Goal: Book appointment/travel/reservation

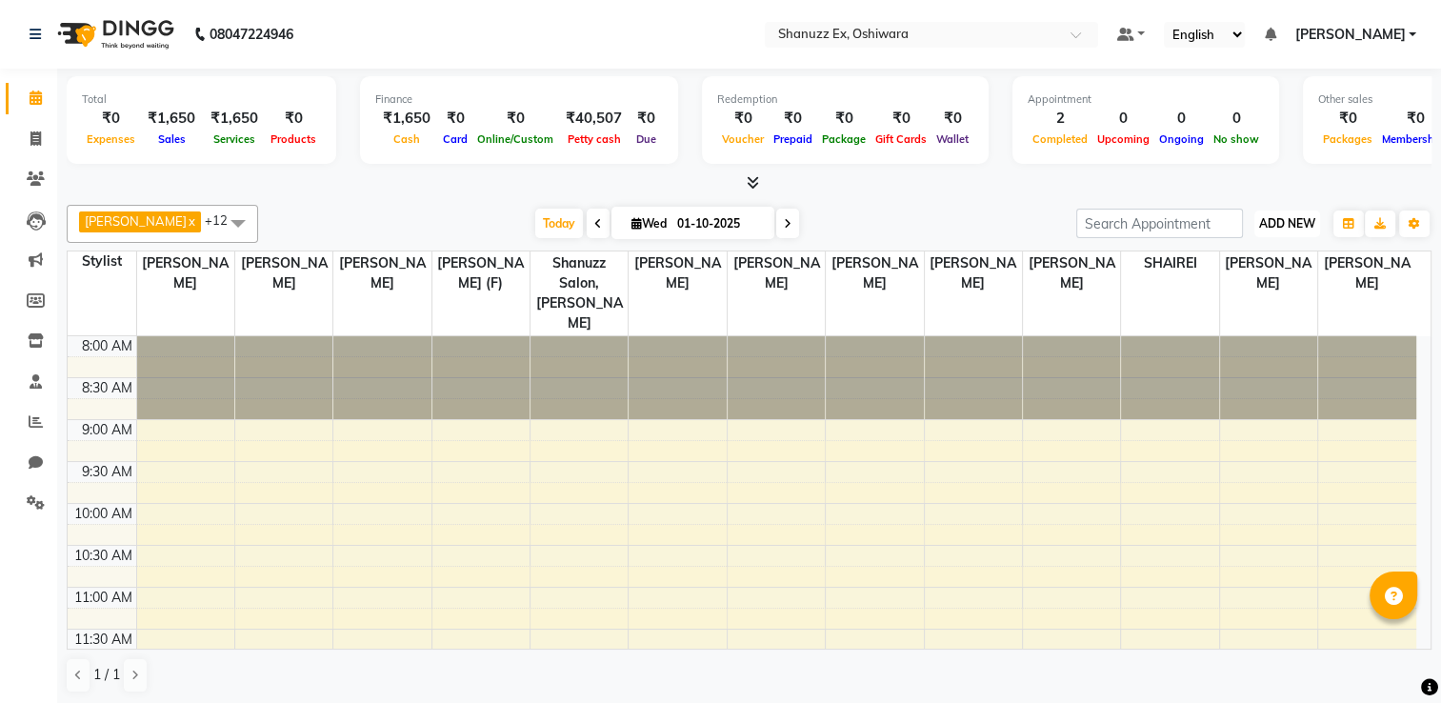
click at [1266, 222] on span "ADD NEW" at bounding box center [1287, 223] width 56 height 14
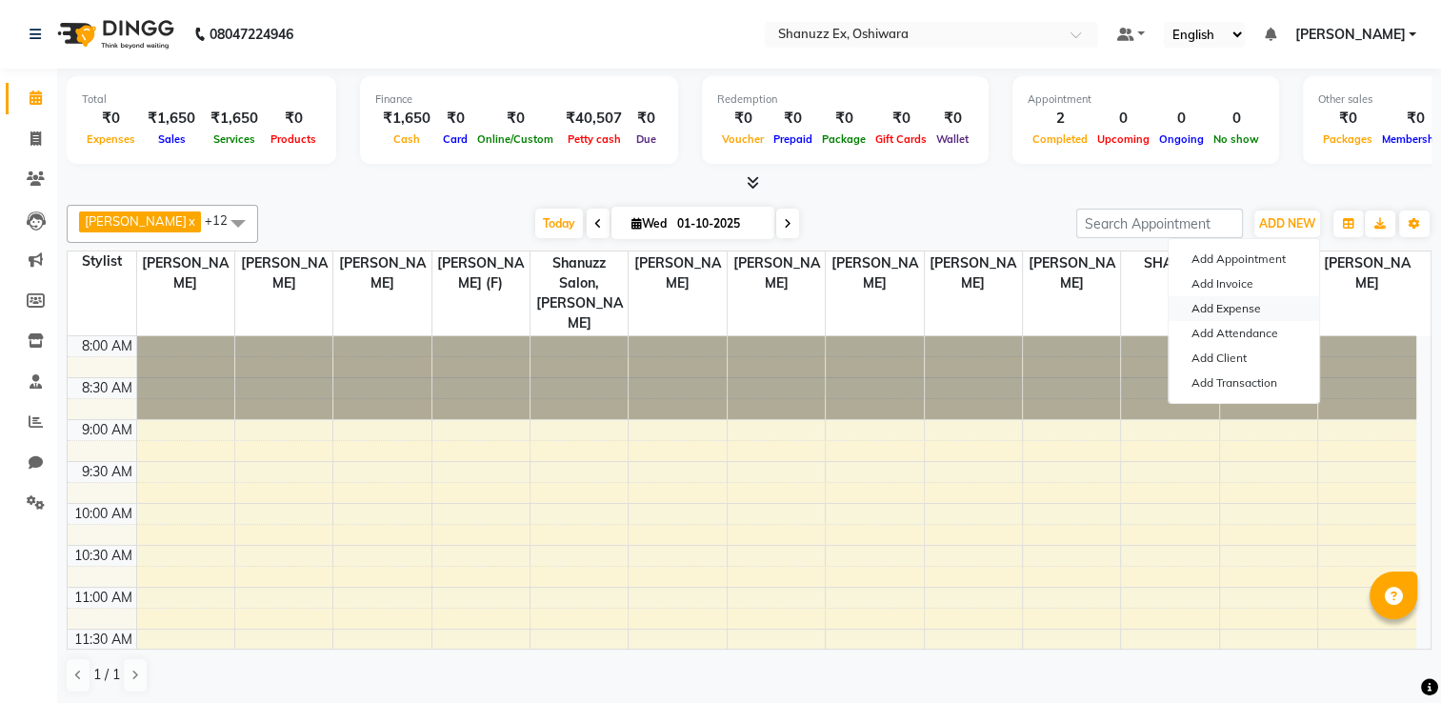
click at [1200, 310] on link "Add Expense" at bounding box center [1243, 308] width 150 height 25
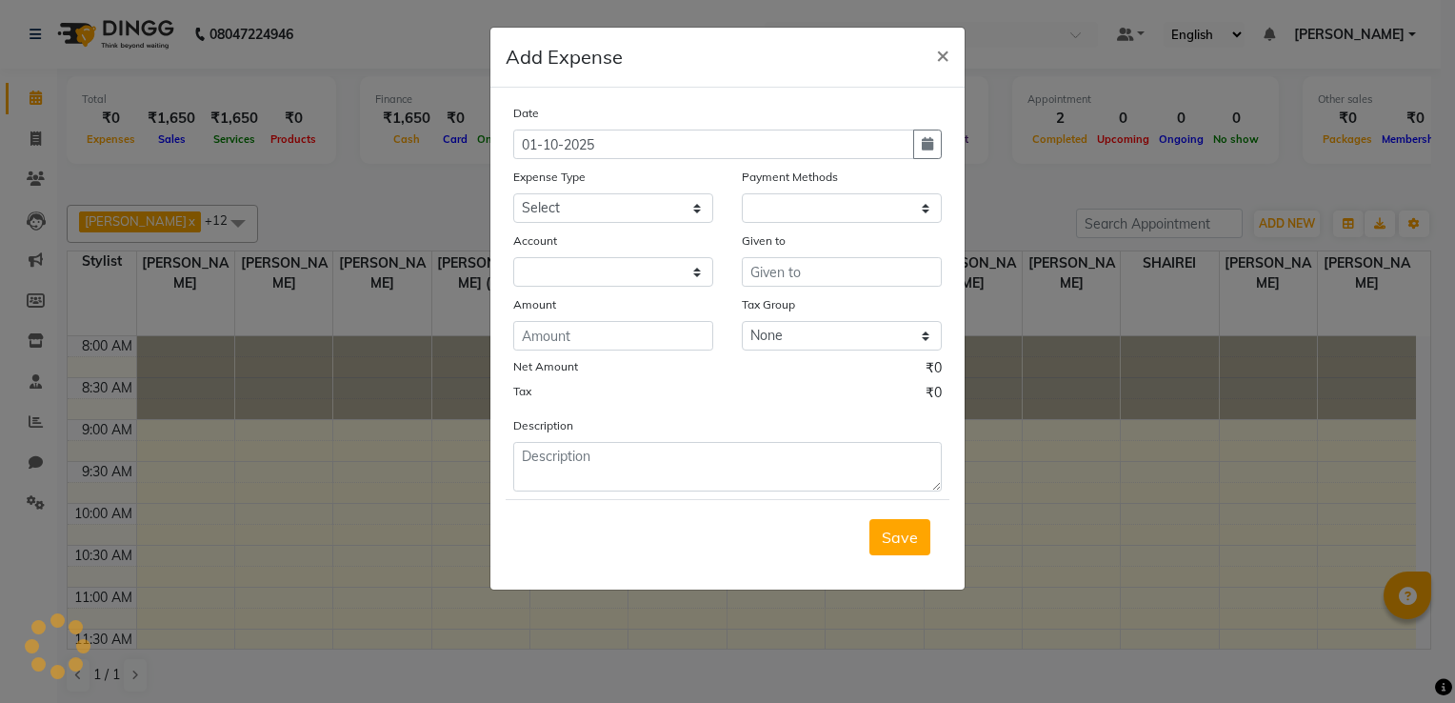
select select "1"
select select "7357"
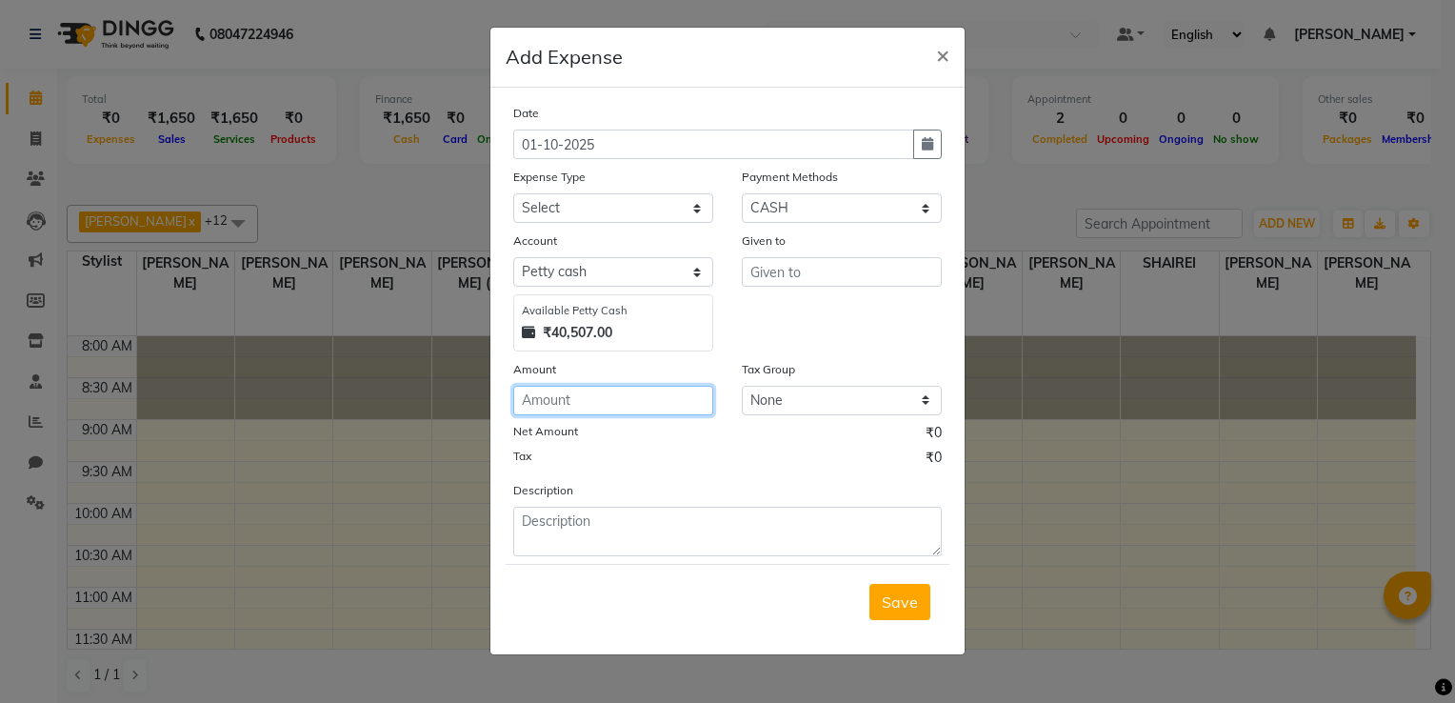
click at [664, 407] on input "number" at bounding box center [613, 401] width 200 height 30
type input "240"
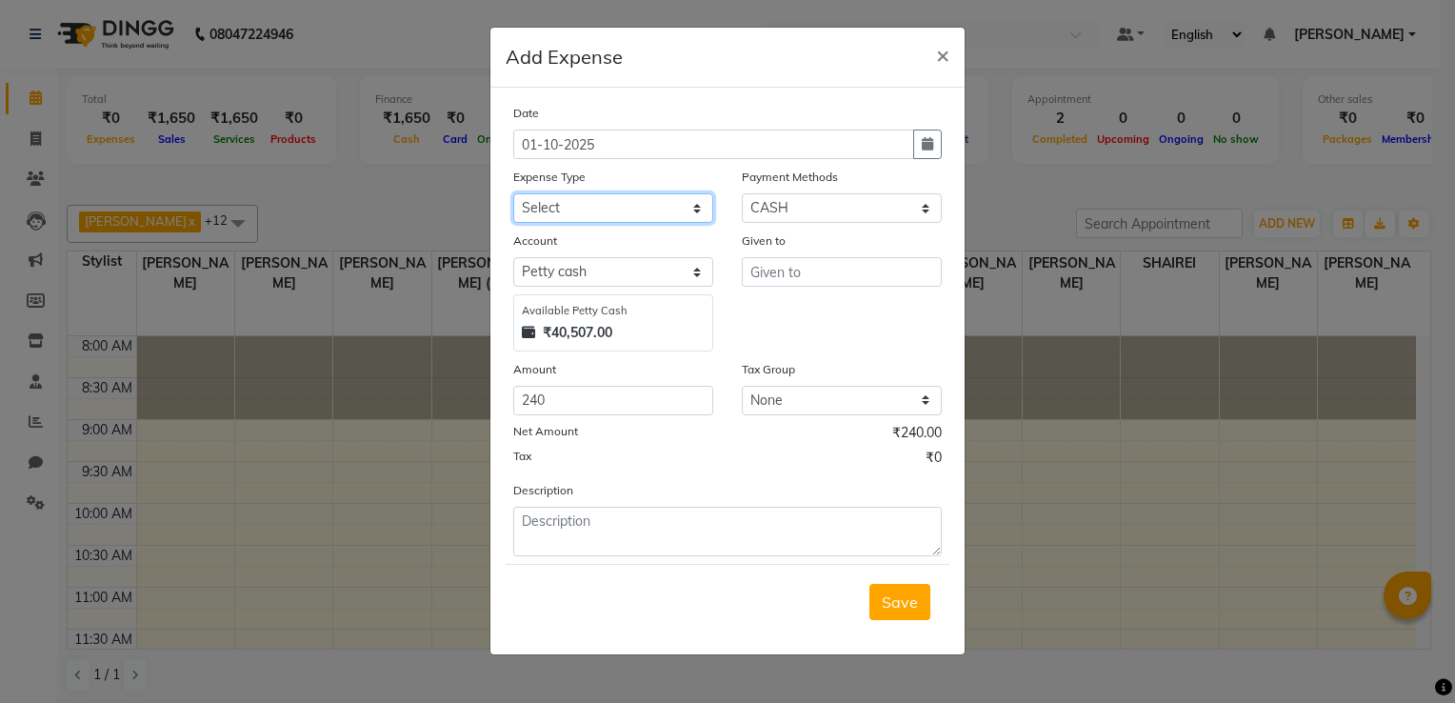
click at [567, 211] on select "Select Advance Salary Client Snacks Electricity Bill Marketing Maintenance Misc…" at bounding box center [613, 208] width 200 height 30
select select "22682"
click at [513, 195] on select "Select Advance Salary Client Snacks Electricity Bill Marketing Maintenance Misc…" at bounding box center [613, 208] width 200 height 30
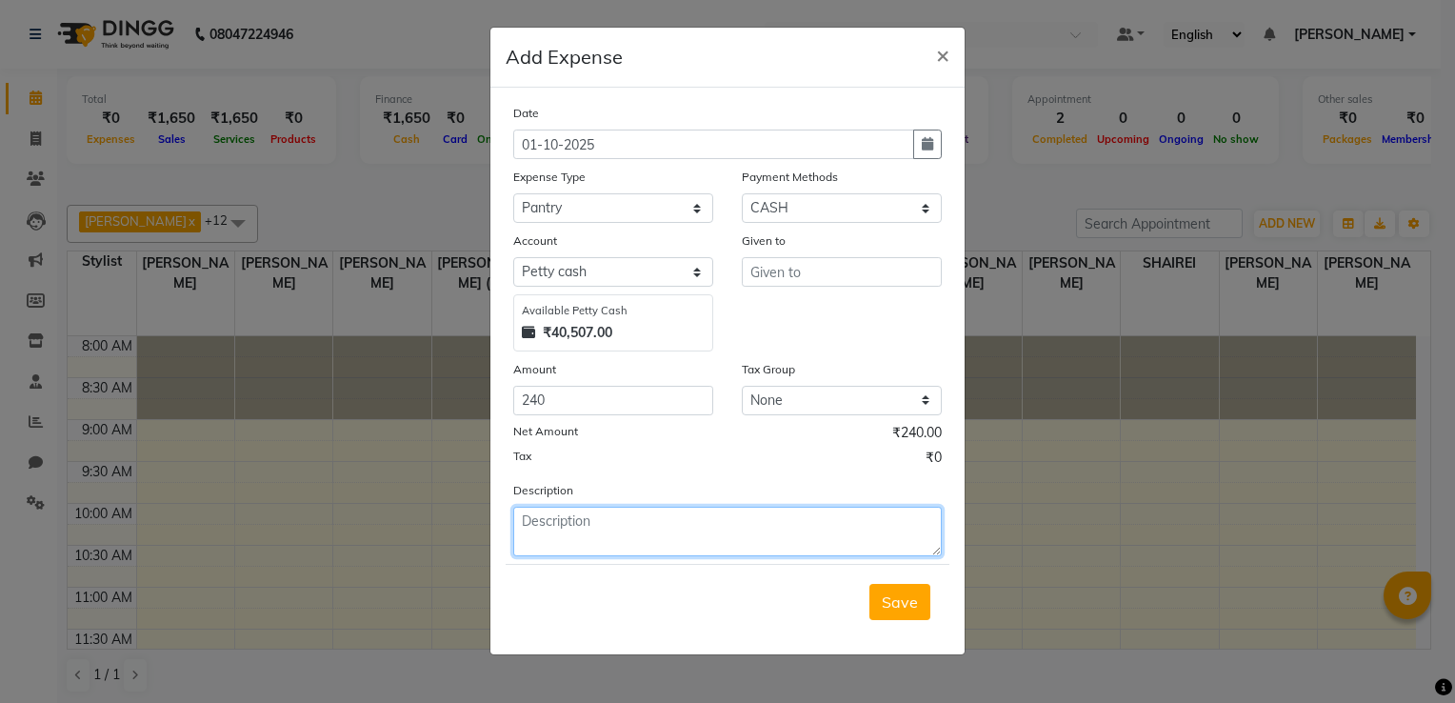
click at [574, 517] on textarea at bounding box center [727, 532] width 428 height 50
type textarea "MILK,WATER BOX"
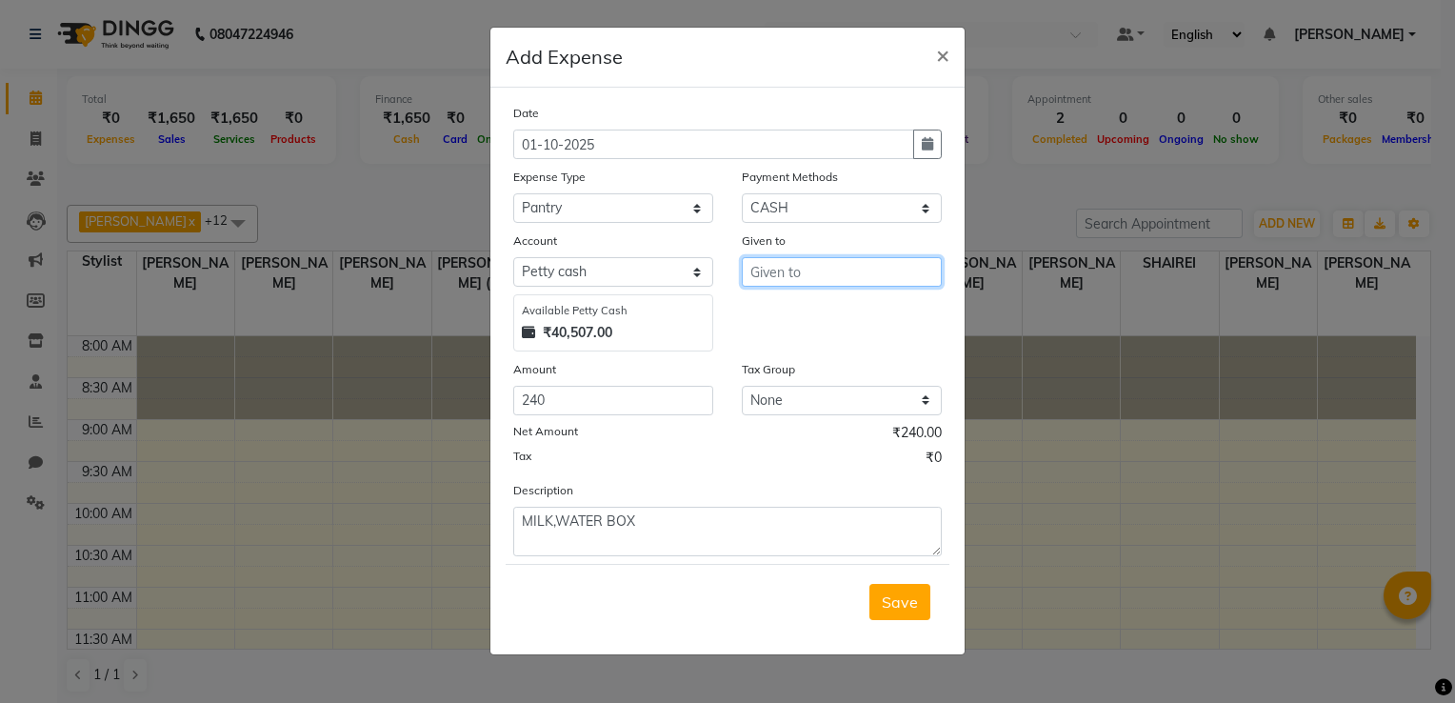
click at [853, 276] on input "text" at bounding box center [842, 272] width 200 height 30
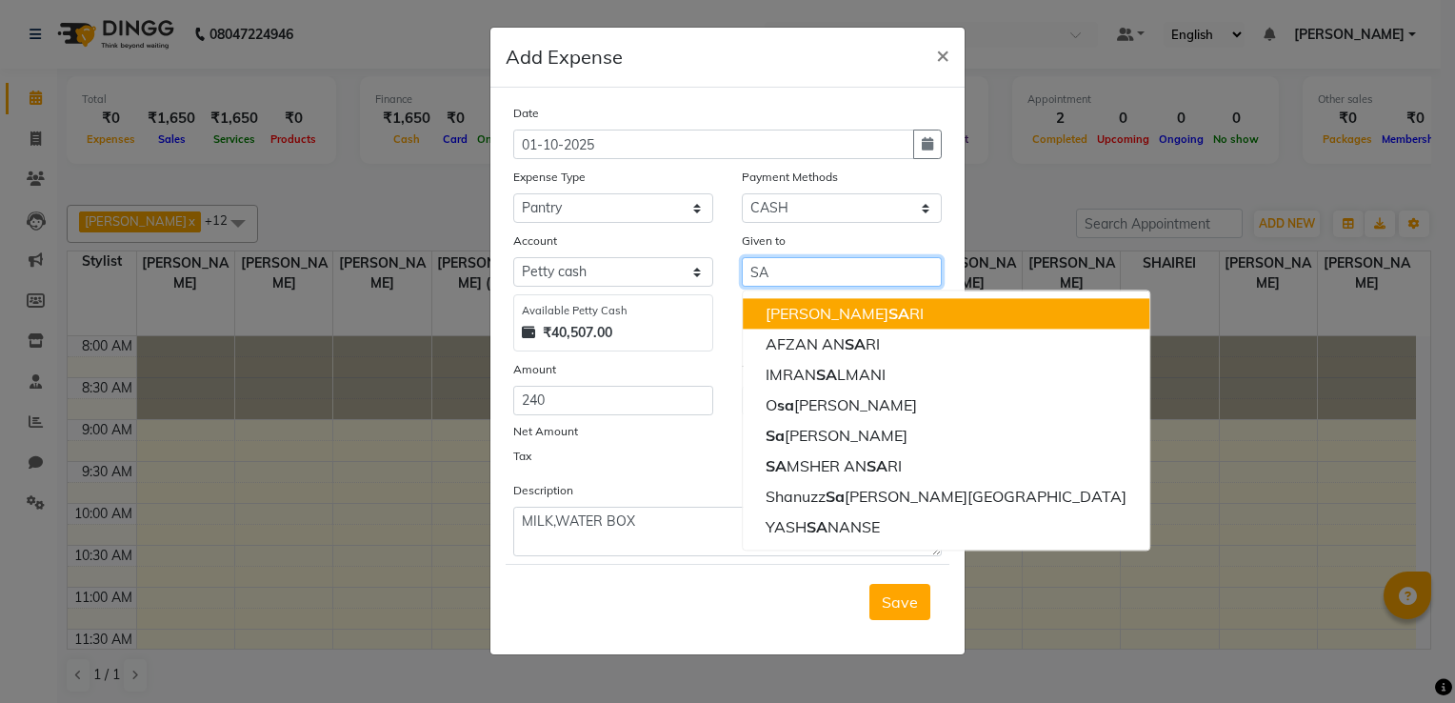
type input "S"
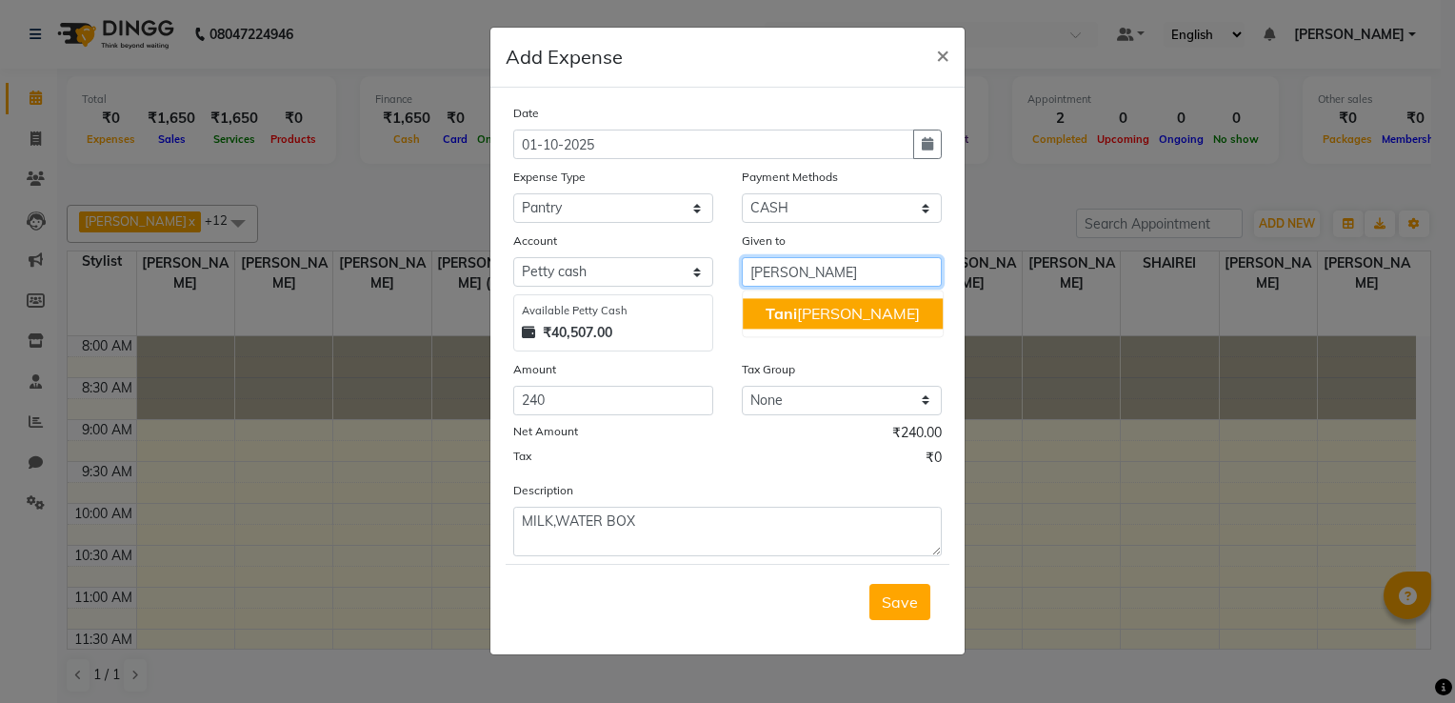
click at [830, 316] on ngb-highlight "Tani [PERSON_NAME]" at bounding box center [842, 313] width 154 height 19
type input "[PERSON_NAME]"
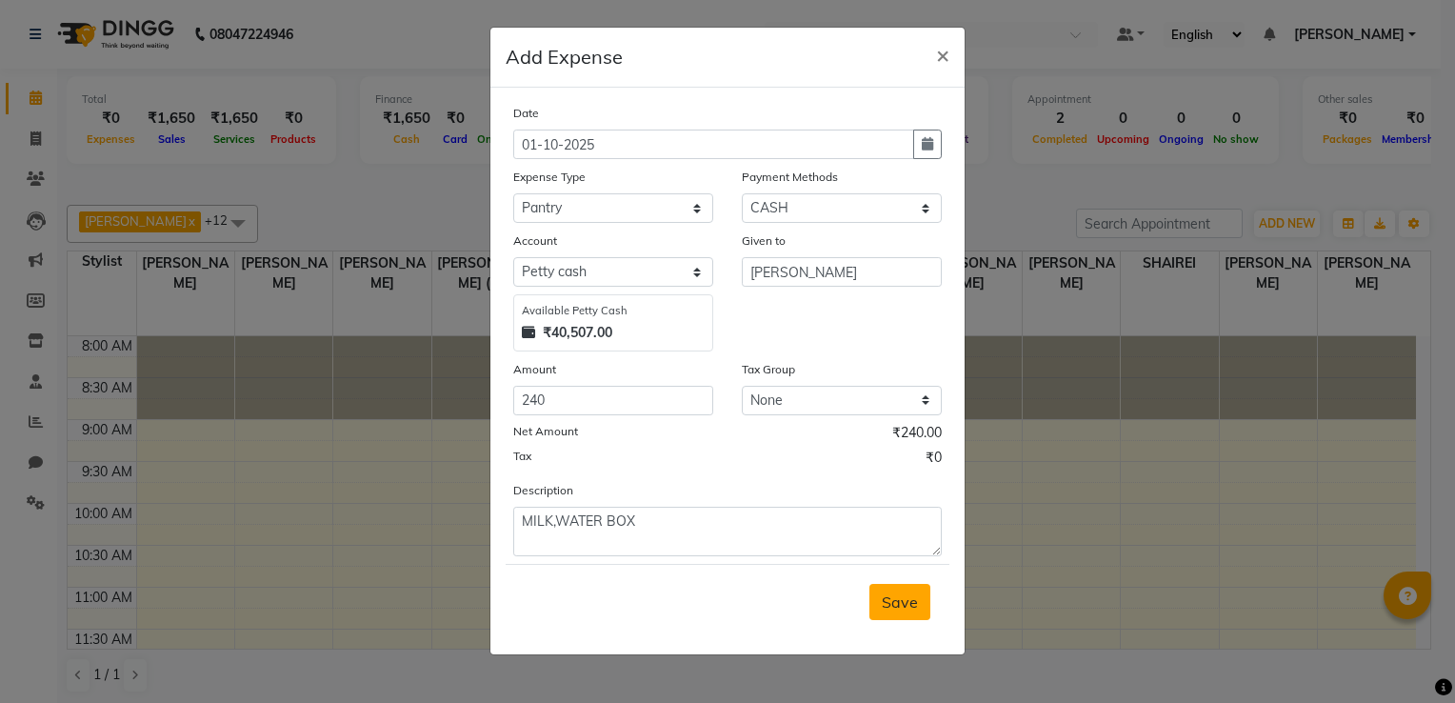
click at [903, 611] on span "Save" at bounding box center [900, 601] width 36 height 19
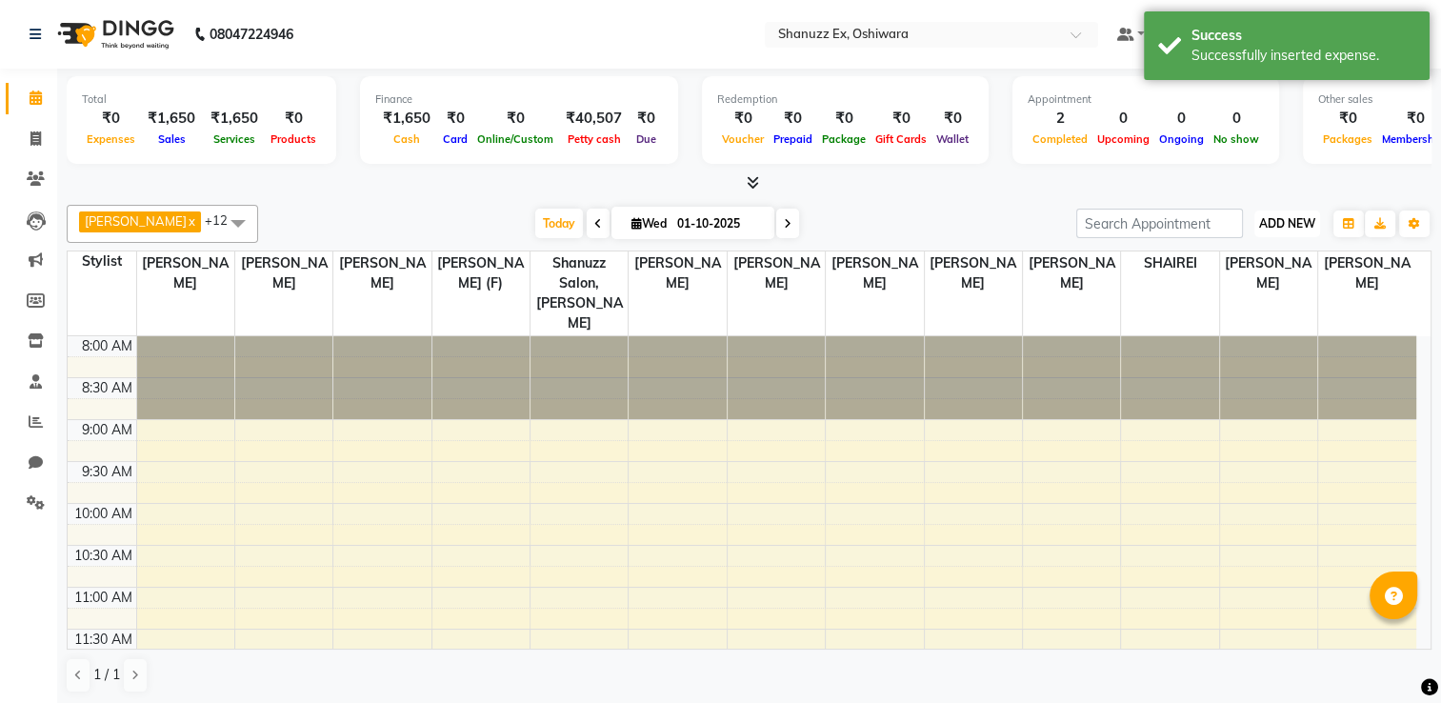
click at [1307, 210] on button "ADD NEW Toggle Dropdown" at bounding box center [1287, 223] width 66 height 27
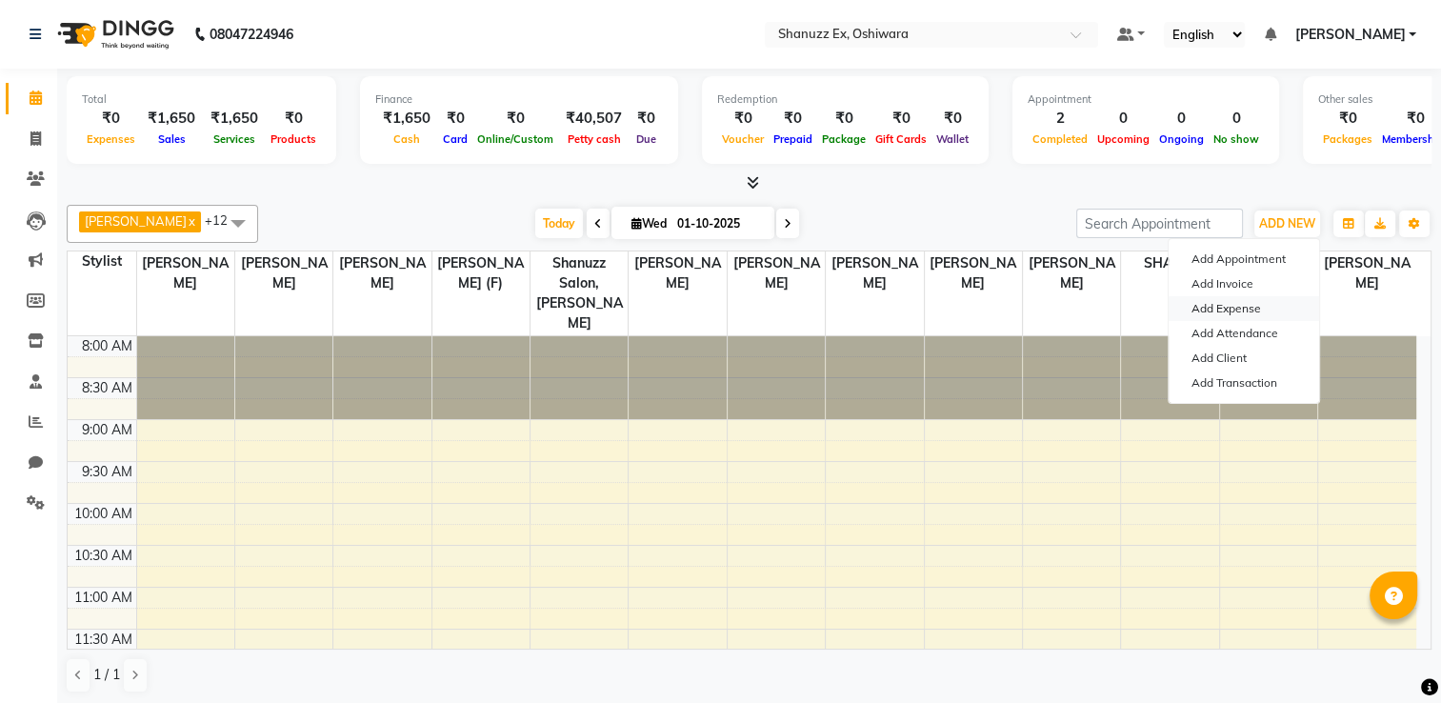
click at [1215, 309] on link "Add Expense" at bounding box center [1243, 308] width 150 height 25
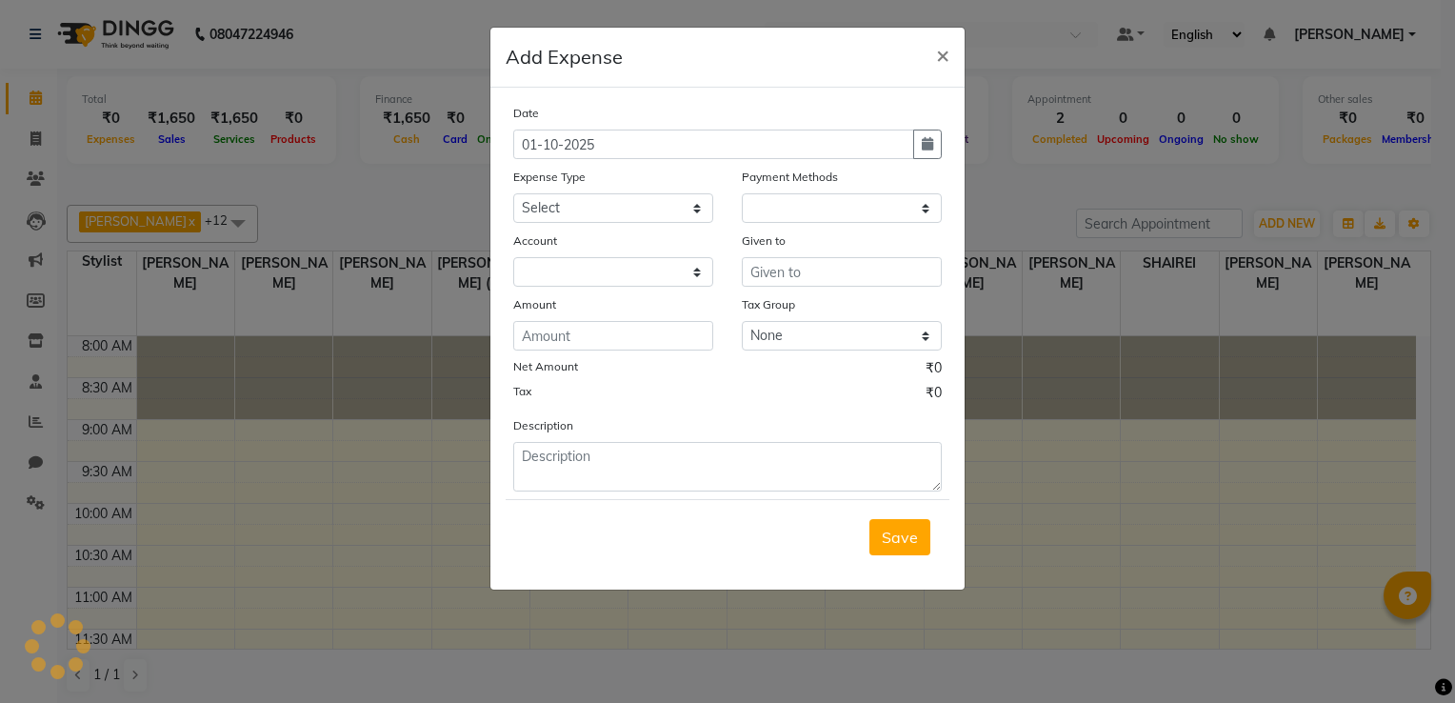
select select "1"
select select "7357"
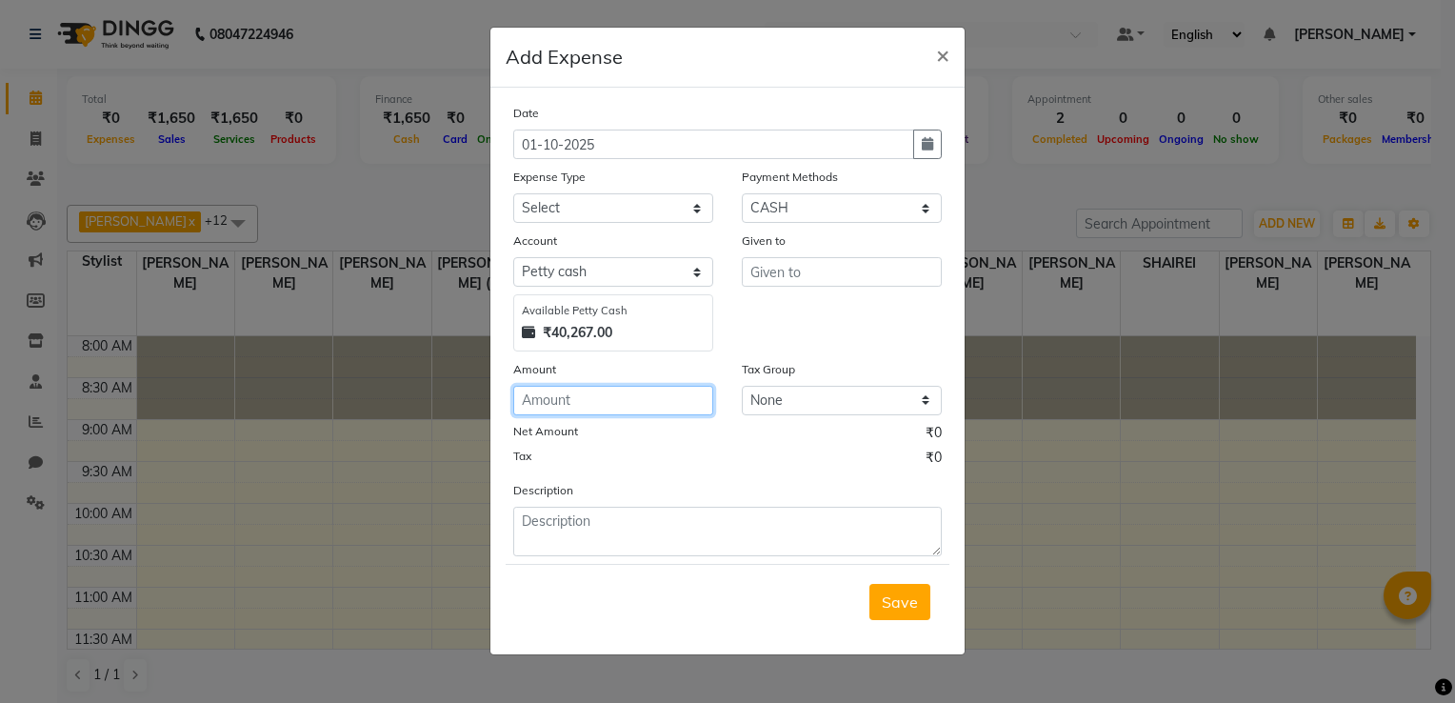
click at [579, 399] on input "number" at bounding box center [613, 401] width 200 height 30
type input "143"
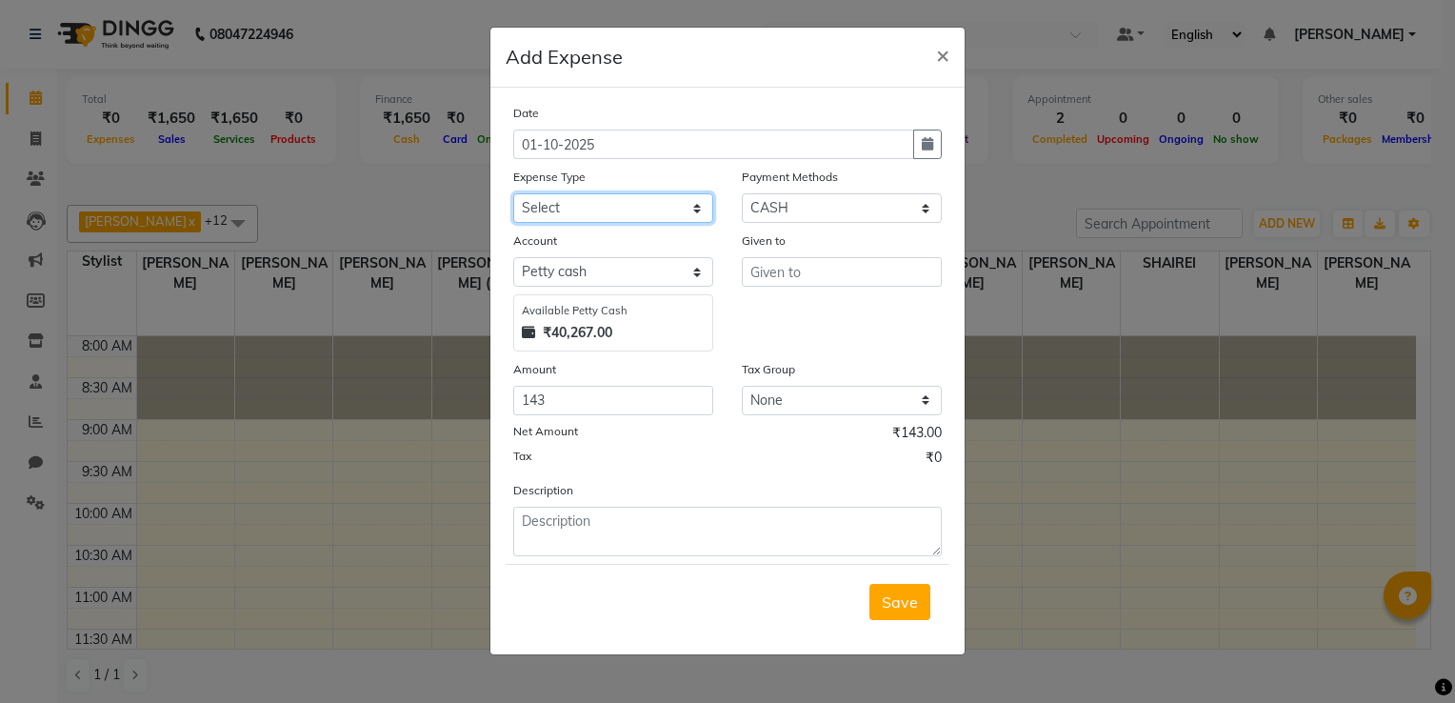
click at [580, 215] on select "Select Advance Salary Client Snacks Electricity Bill Marketing Maintenance Misc…" at bounding box center [613, 208] width 200 height 30
select select "22676"
click at [513, 195] on select "Select Advance Salary Client Snacks Electricity Bill Marketing Maintenance Misc…" at bounding box center [613, 208] width 200 height 30
click at [764, 282] on input "text" at bounding box center [842, 272] width 200 height 30
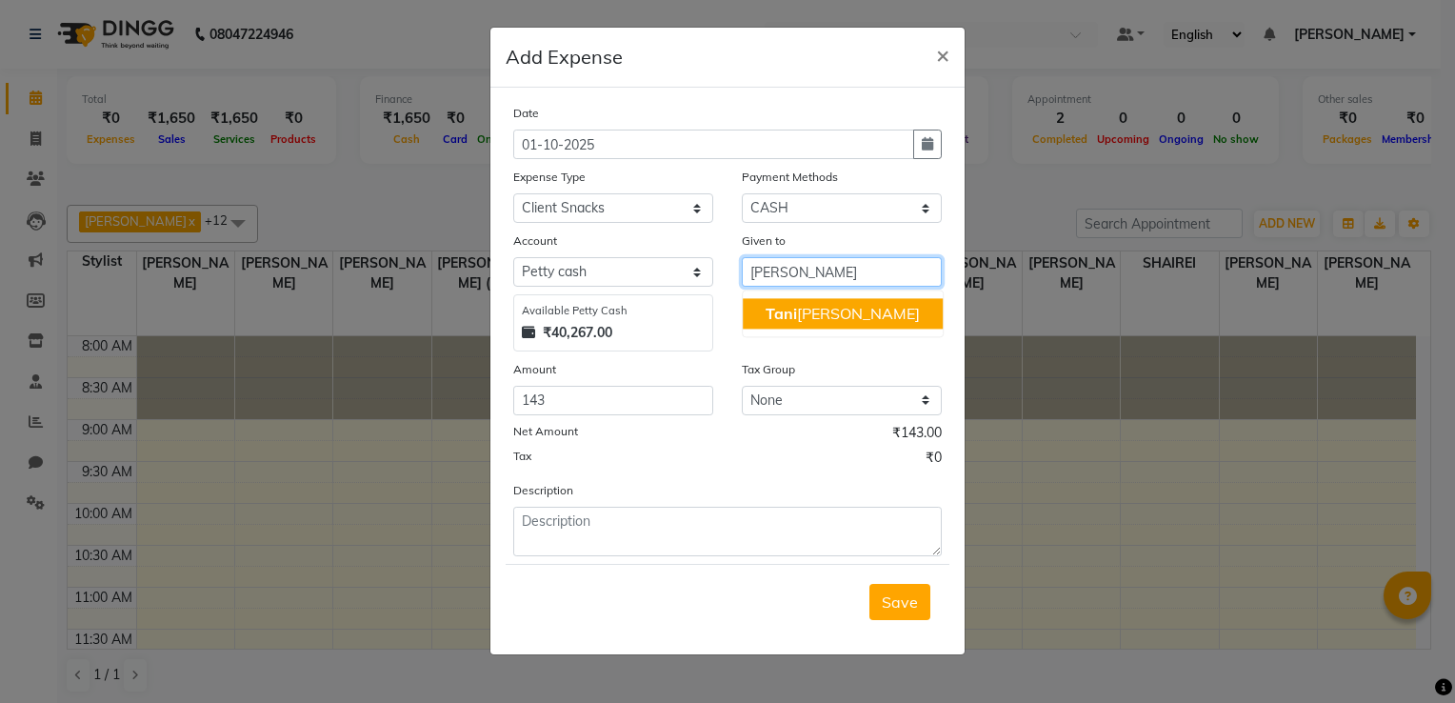
click at [781, 310] on span "Tani" at bounding box center [780, 313] width 31 height 19
type input "[PERSON_NAME]"
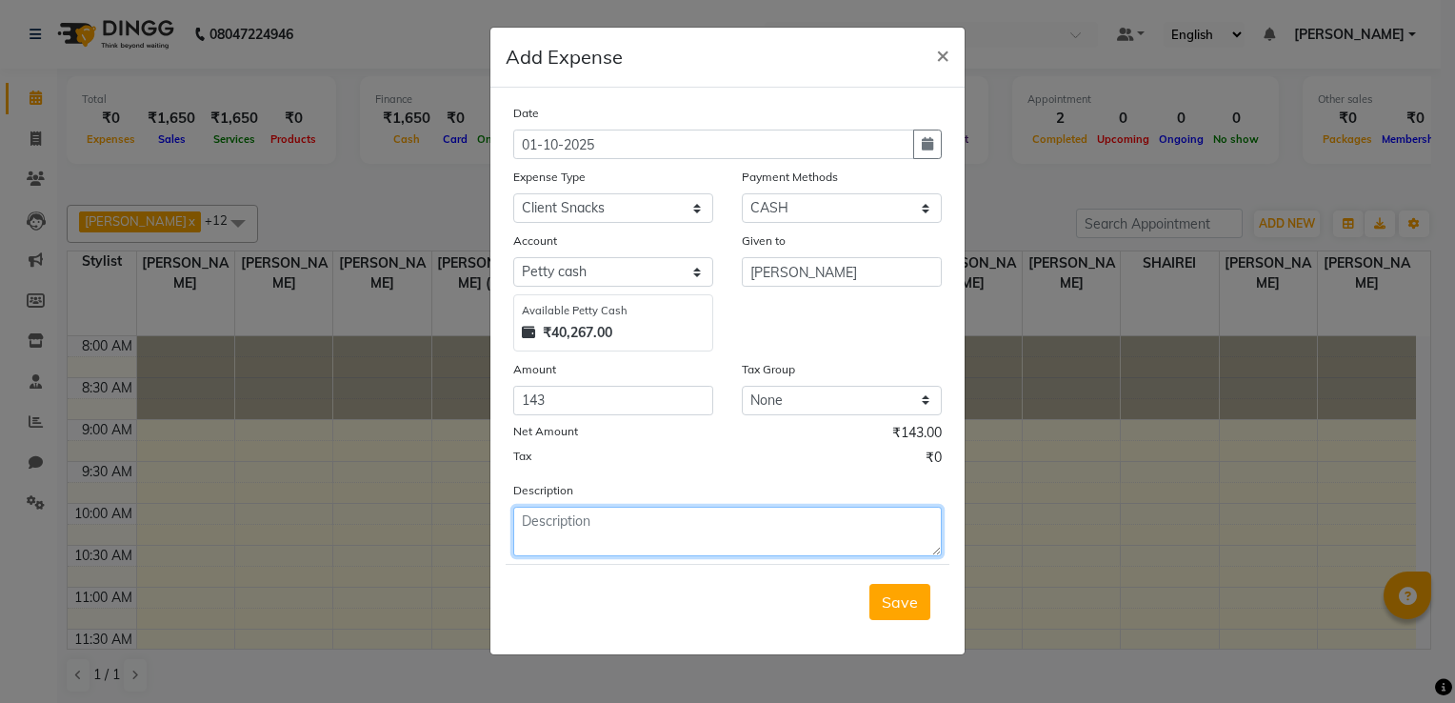
click at [612, 527] on textarea at bounding box center [727, 532] width 428 height 50
type textarea "SANDWICH FOR [PERSON_NAME]"
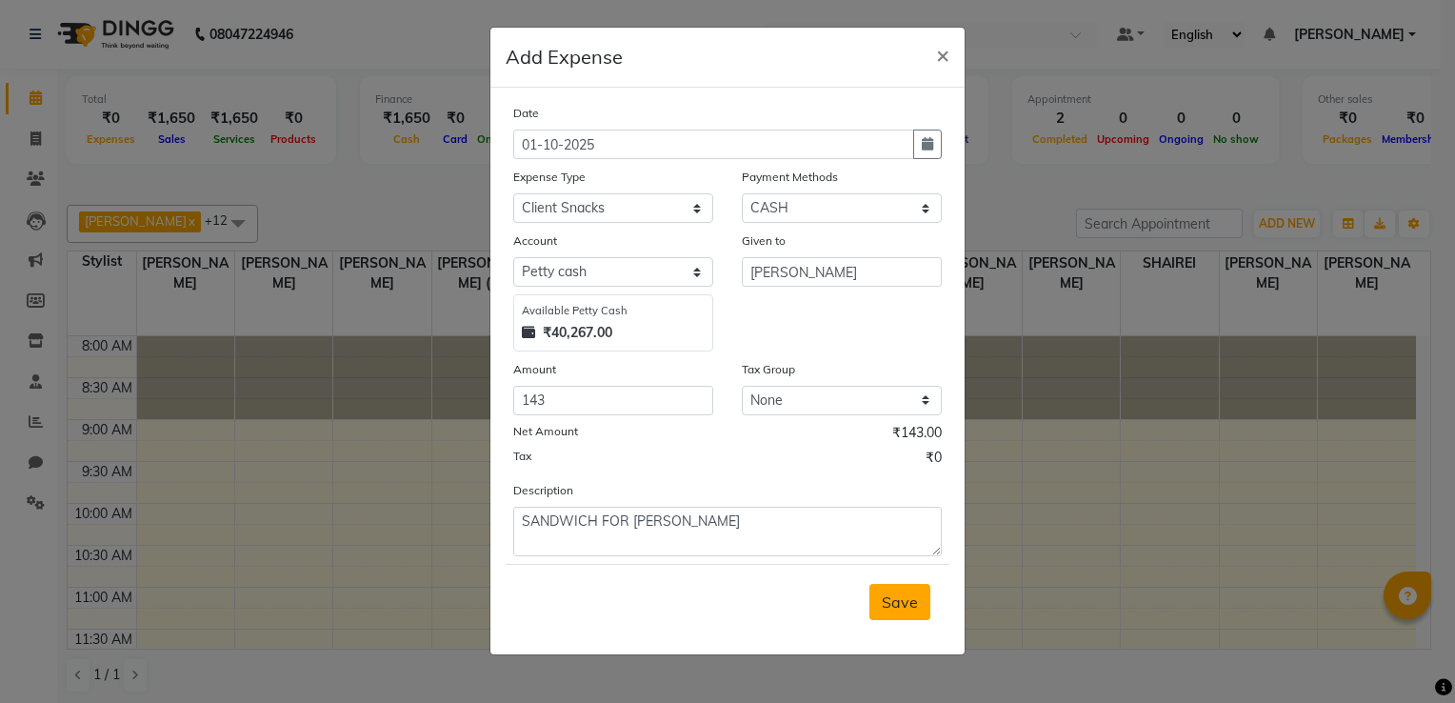
click at [897, 605] on span "Save" at bounding box center [900, 601] width 36 height 19
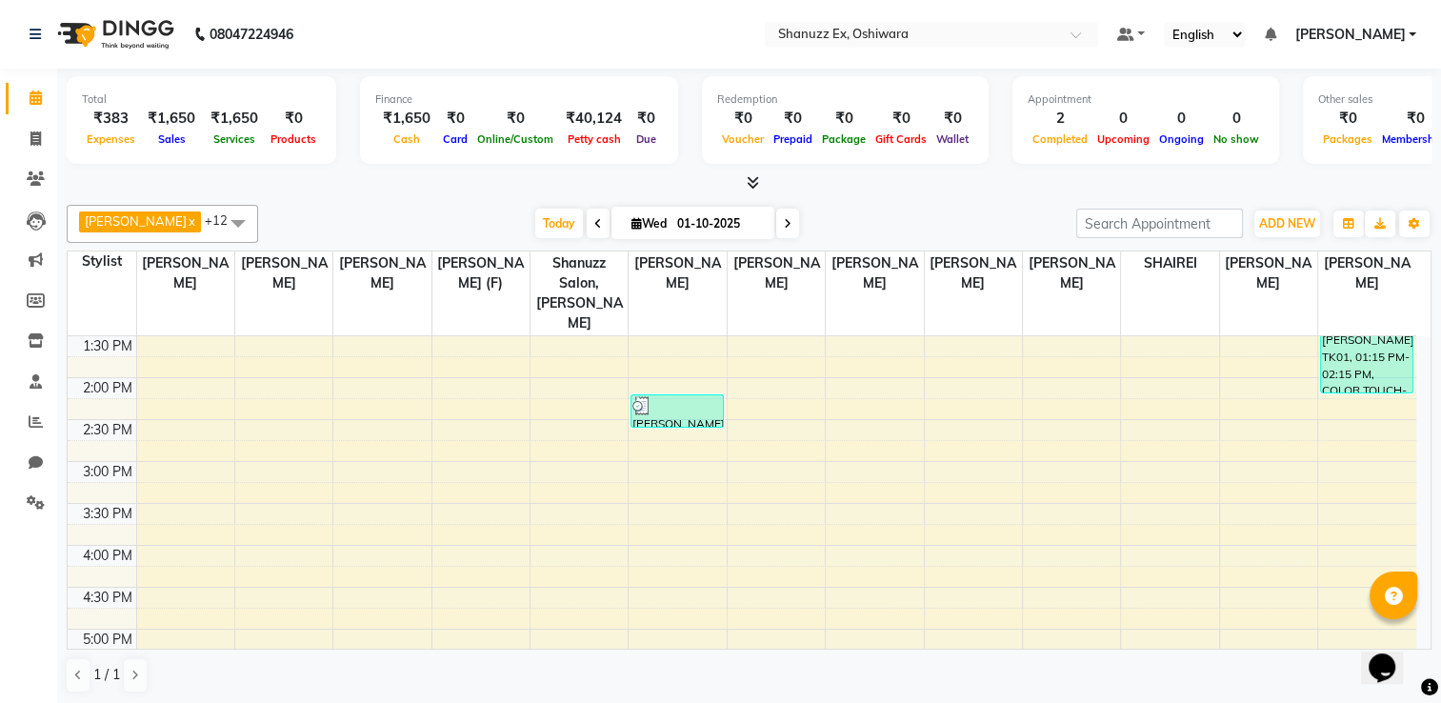
scroll to position [746, 0]
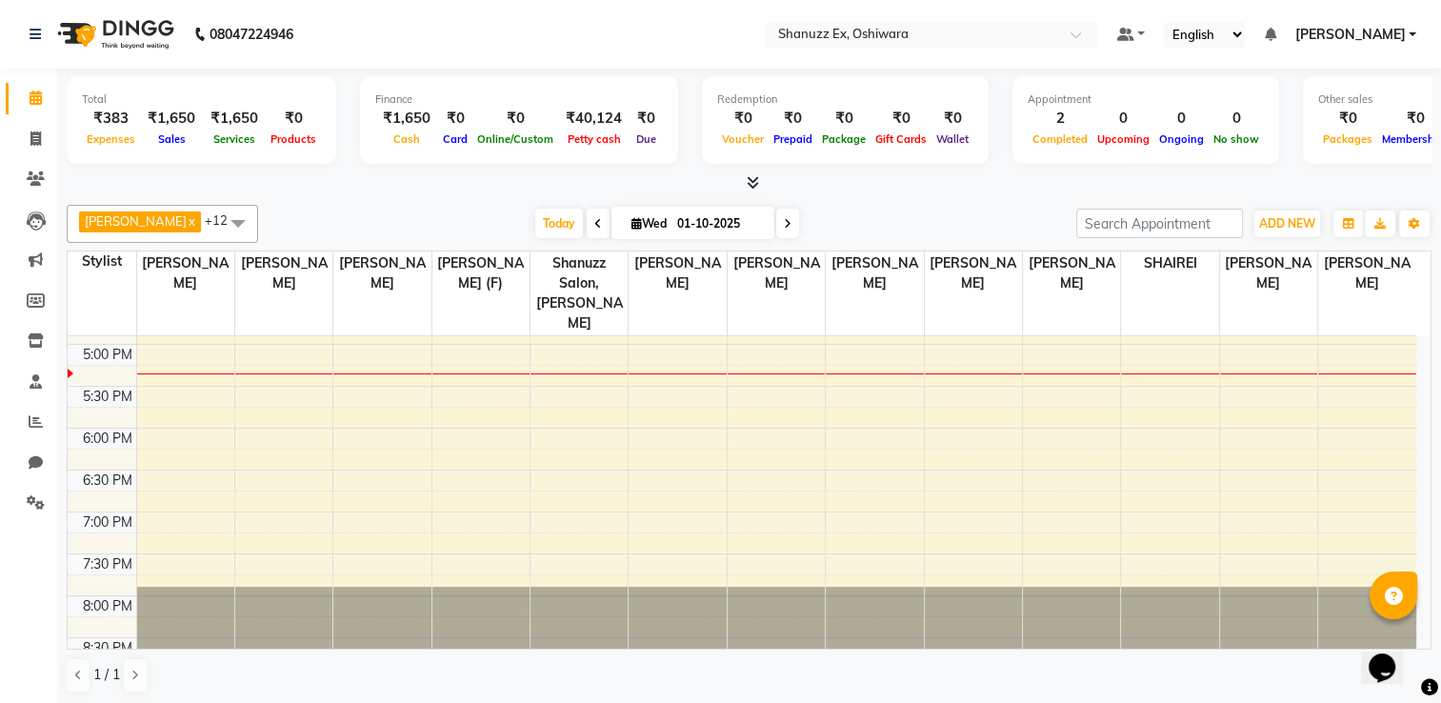
drag, startPoint x: 564, startPoint y: 471, endPoint x: 440, endPoint y: 53, distance: 435.9
click at [440, 53] on nav "08047224946 Select Location × Shanuzz Ex, Oshiwara Default Panel My Panel Engli…" at bounding box center [720, 34] width 1441 height 69
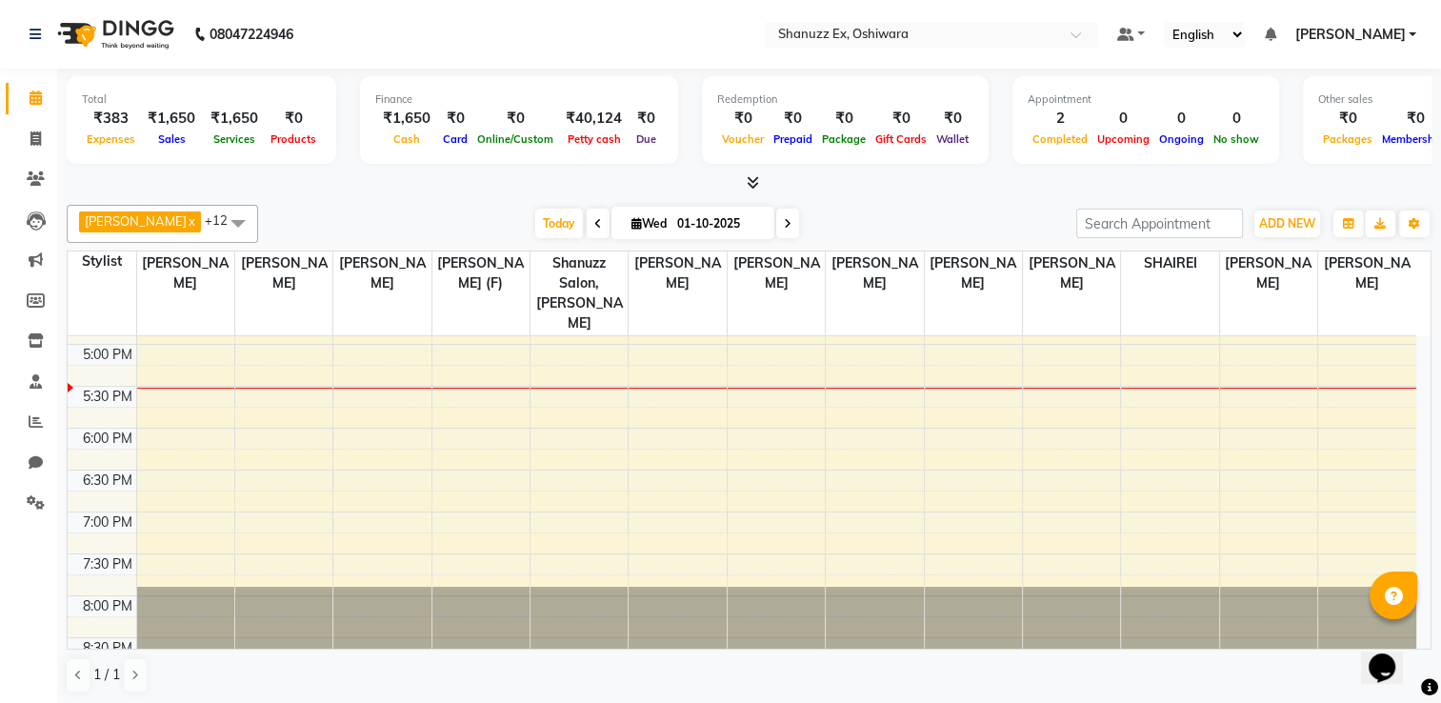
click at [671, 223] on input "01-10-2025" at bounding box center [718, 223] width 95 height 29
select select "10"
select select "2025"
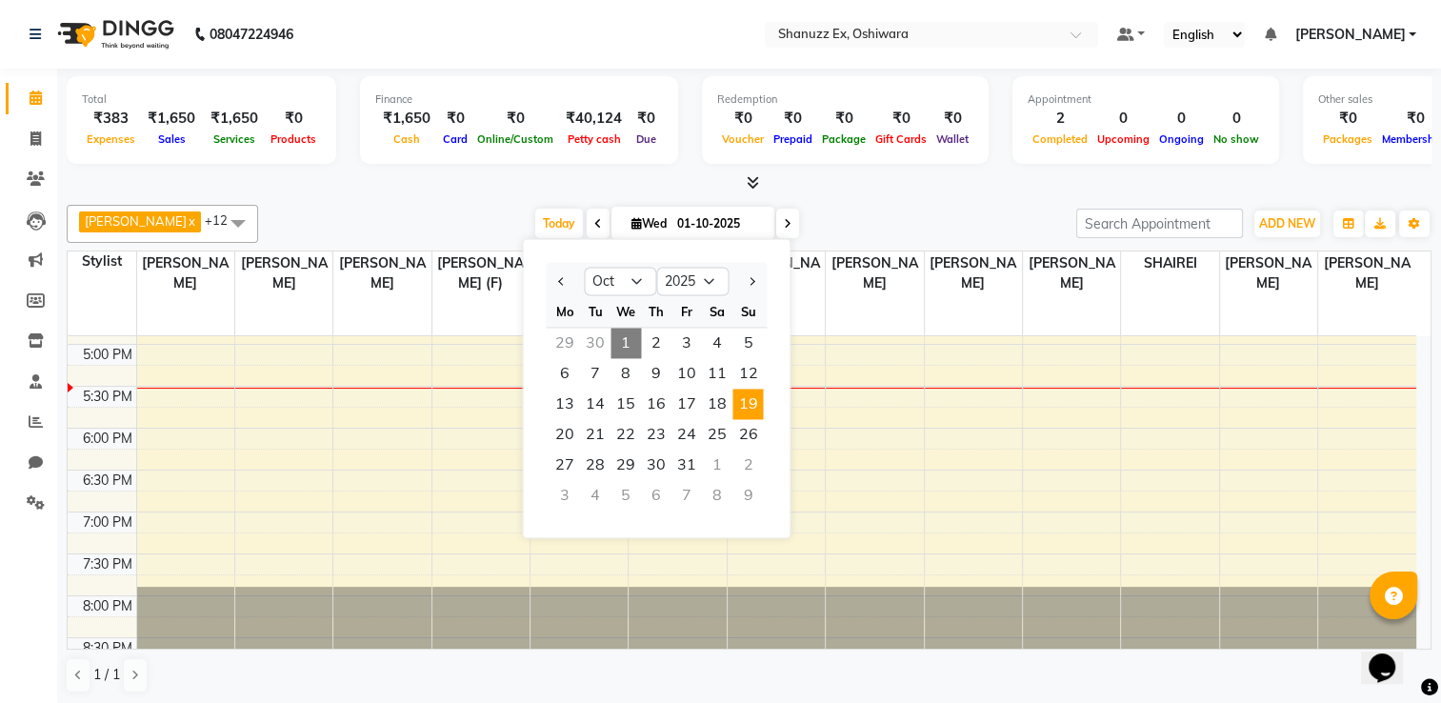
click at [746, 395] on span "19" at bounding box center [747, 403] width 30 height 30
type input "19-10-2025"
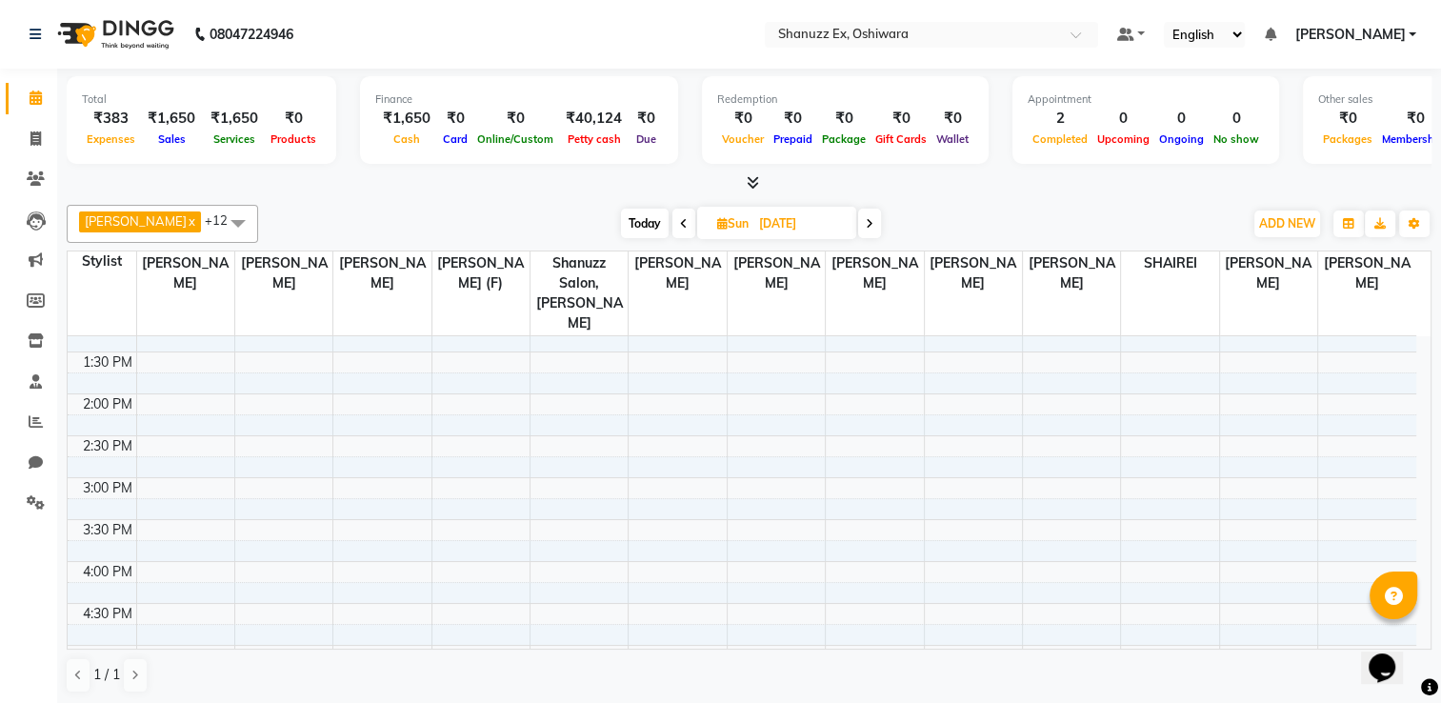
scroll to position [436, 0]
click at [447, 381] on div "8:00 AM 8:30 AM 9:00 AM 9:30 AM 10:00 AM 10:30 AM 11:00 AM 11:30 AM 12:00 PM 12…" at bounding box center [742, 444] width 1348 height 1088
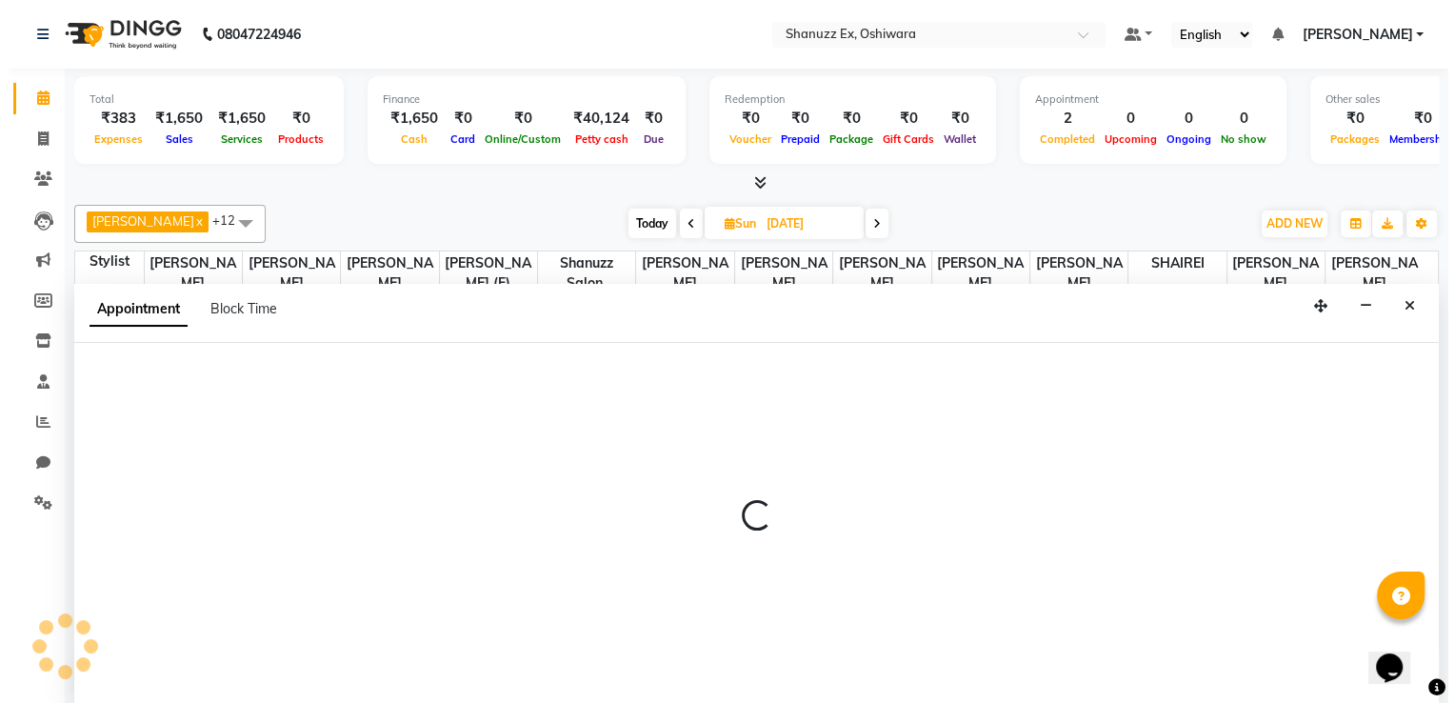
scroll to position [0, 0]
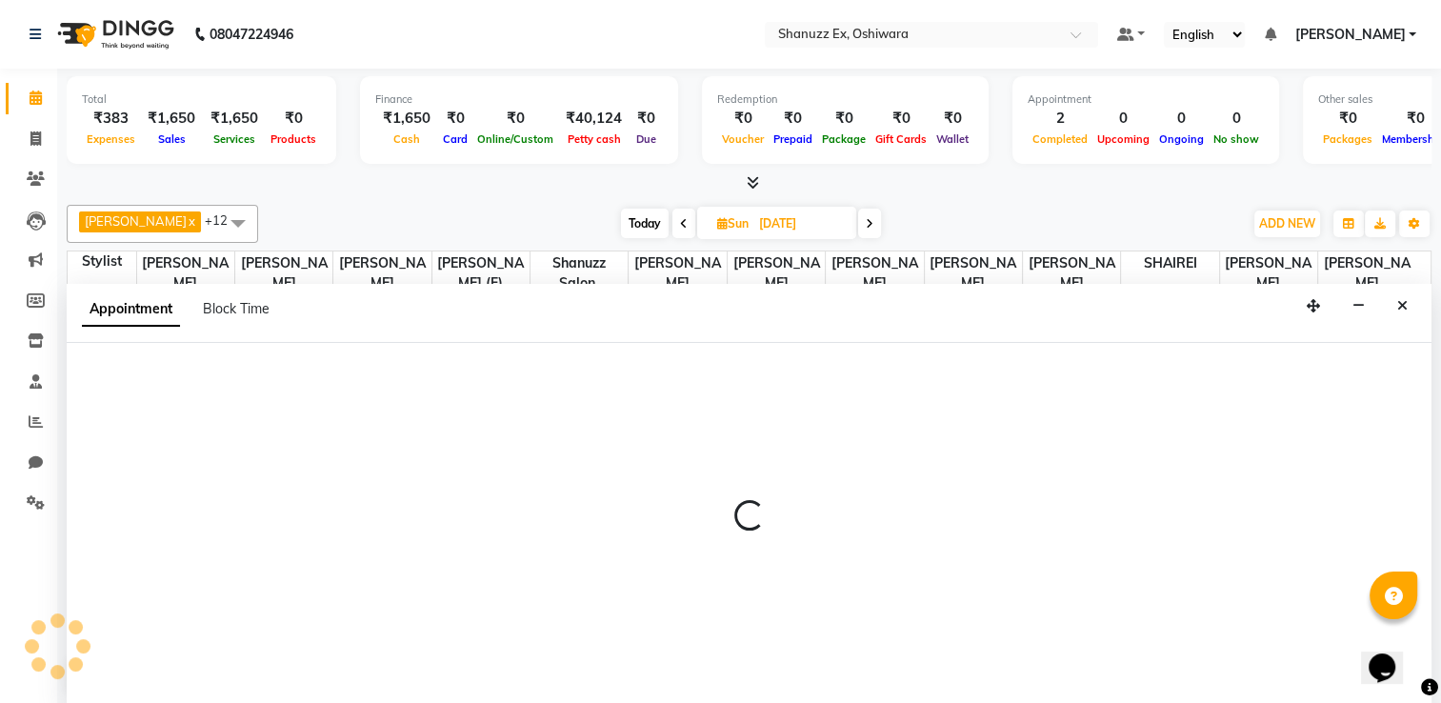
select select "77956"
select select "840"
select select "tentative"
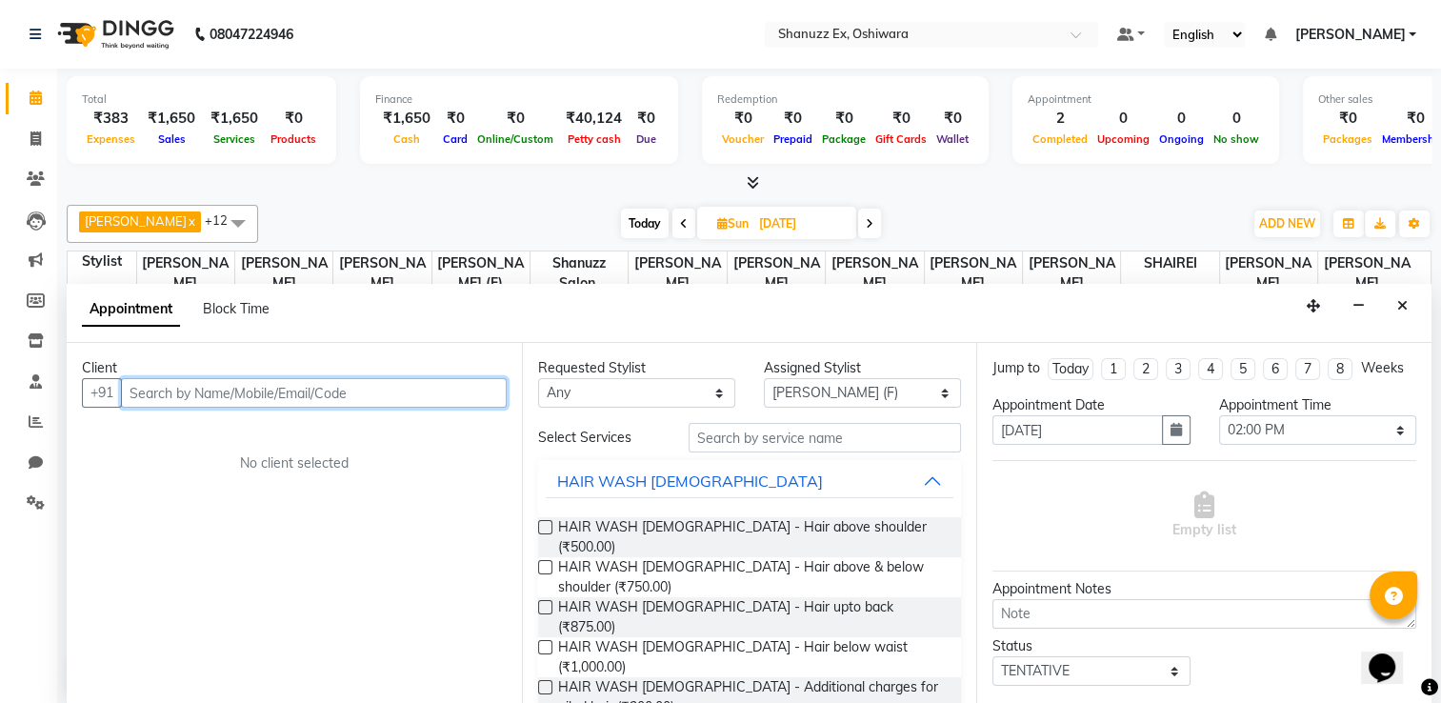
click at [194, 396] on input "text" at bounding box center [314, 393] width 386 height 30
type input "MOHAMMED SUNIL"
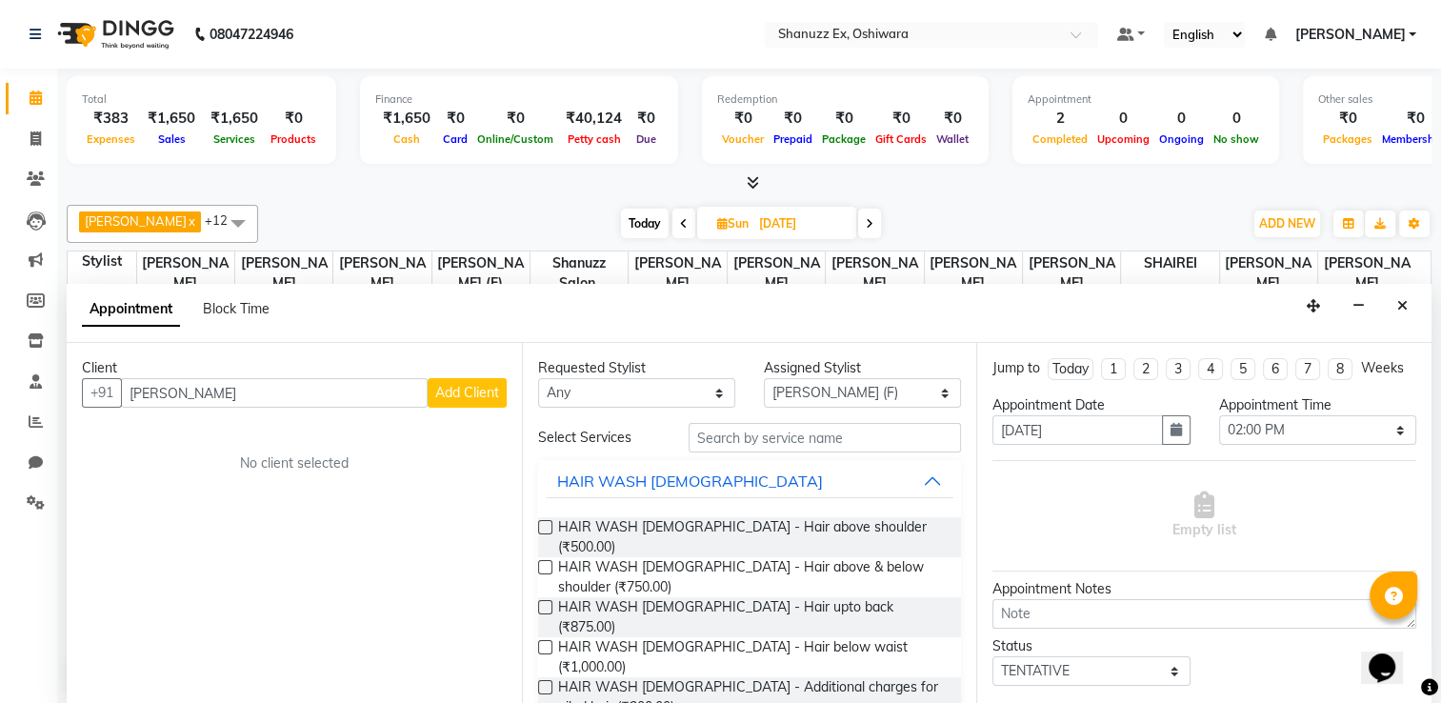
click at [489, 387] on span "Add Client" at bounding box center [467, 392] width 64 height 17
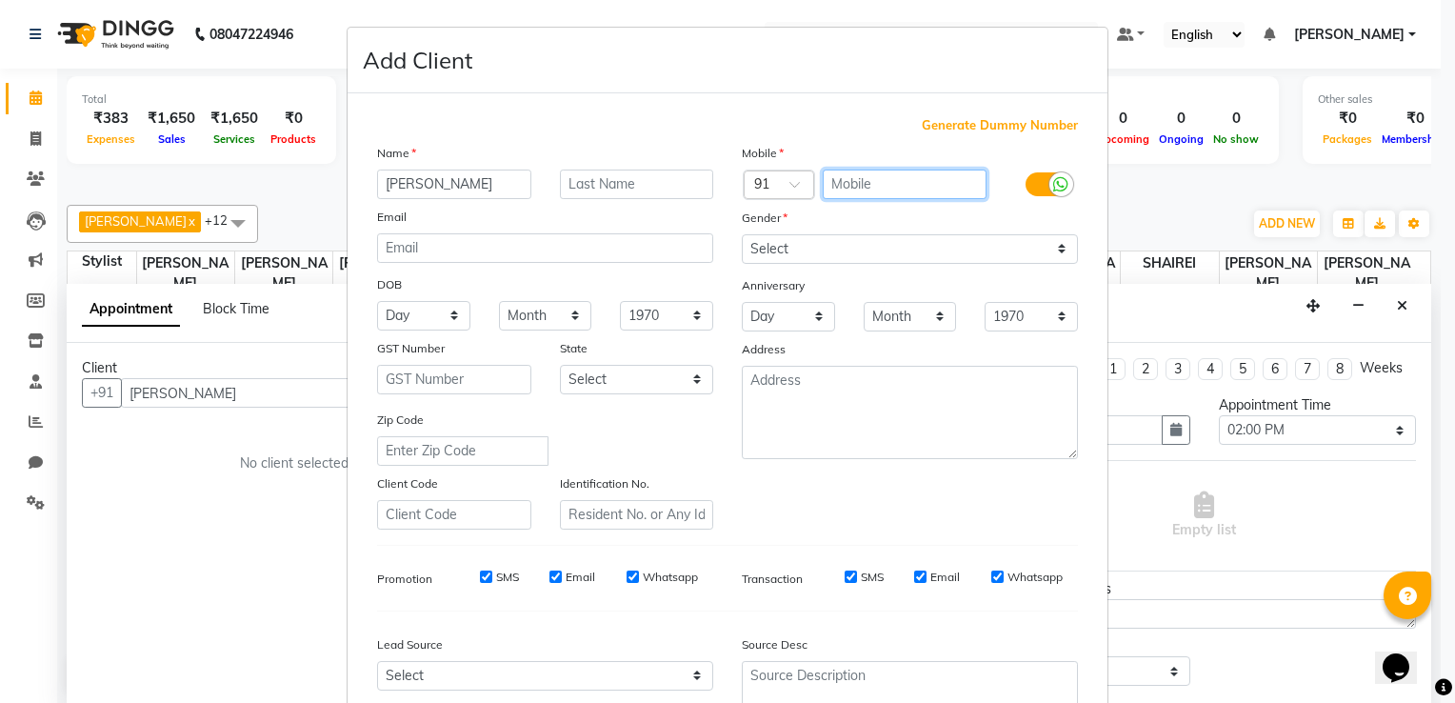
click at [879, 174] on input "text" at bounding box center [905, 184] width 165 height 30
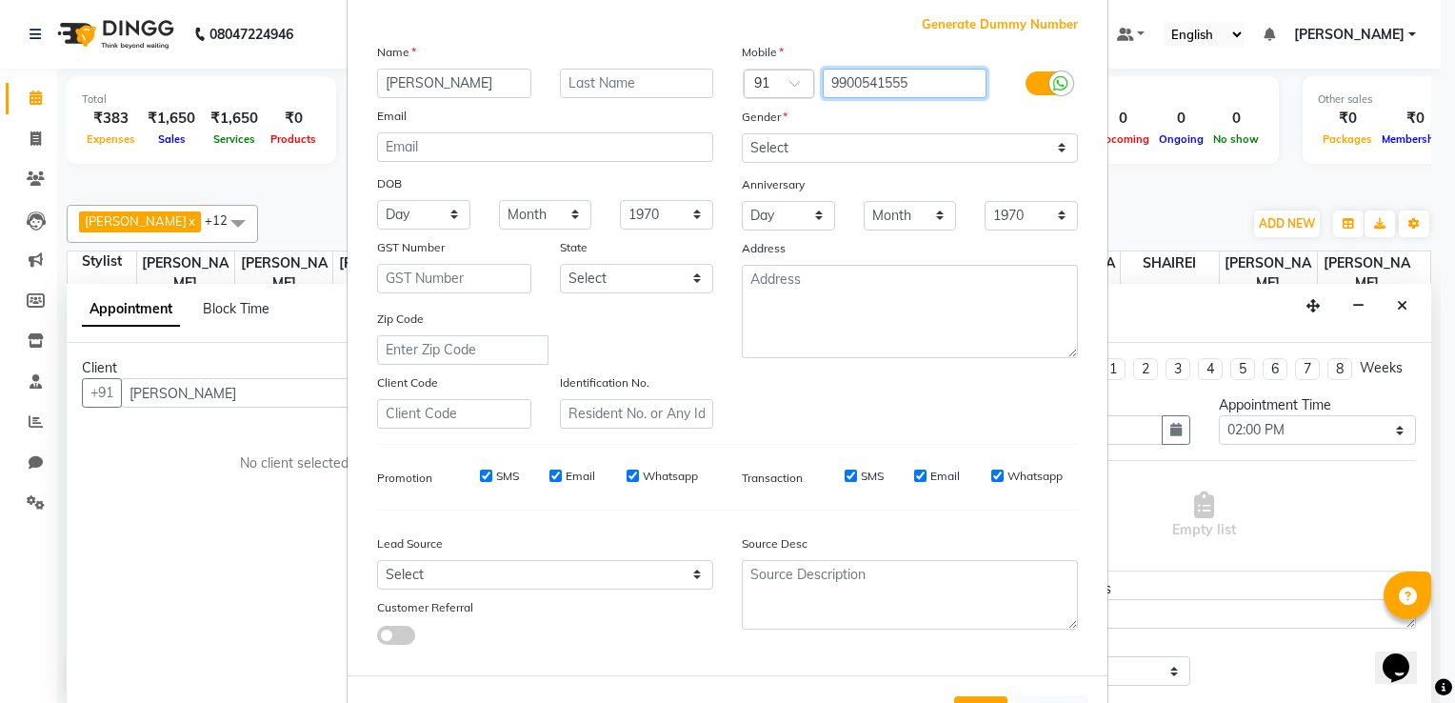
scroll to position [102, 0]
type input "9900541555"
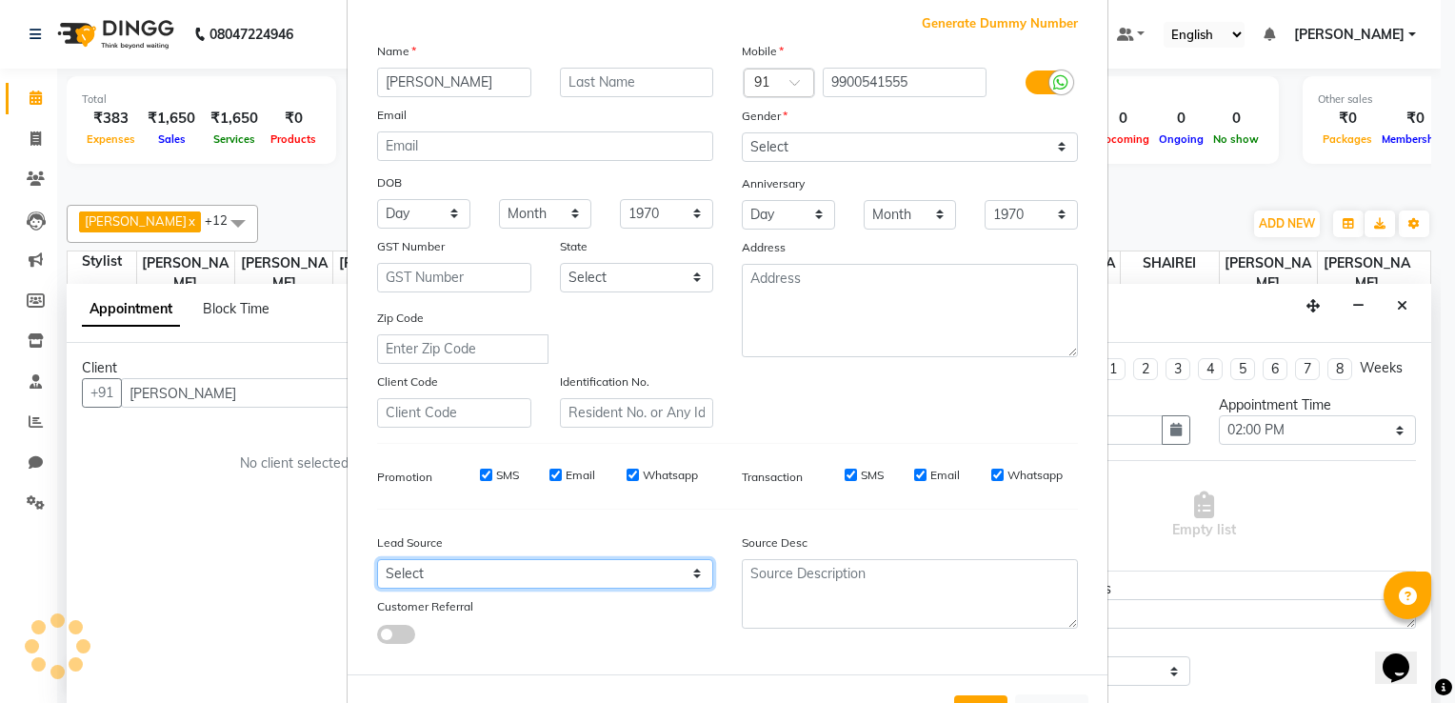
click at [618, 588] on select "Select Walk-in Referral Internet Friend Word of Mouth Advertisement Facebook Ju…" at bounding box center [545, 574] width 336 height 30
select select "54361"
click at [377, 567] on select "Select Walk-in Referral Internet Friend Word of Mouth Advertisement Facebook Ju…" at bounding box center [545, 574] width 336 height 30
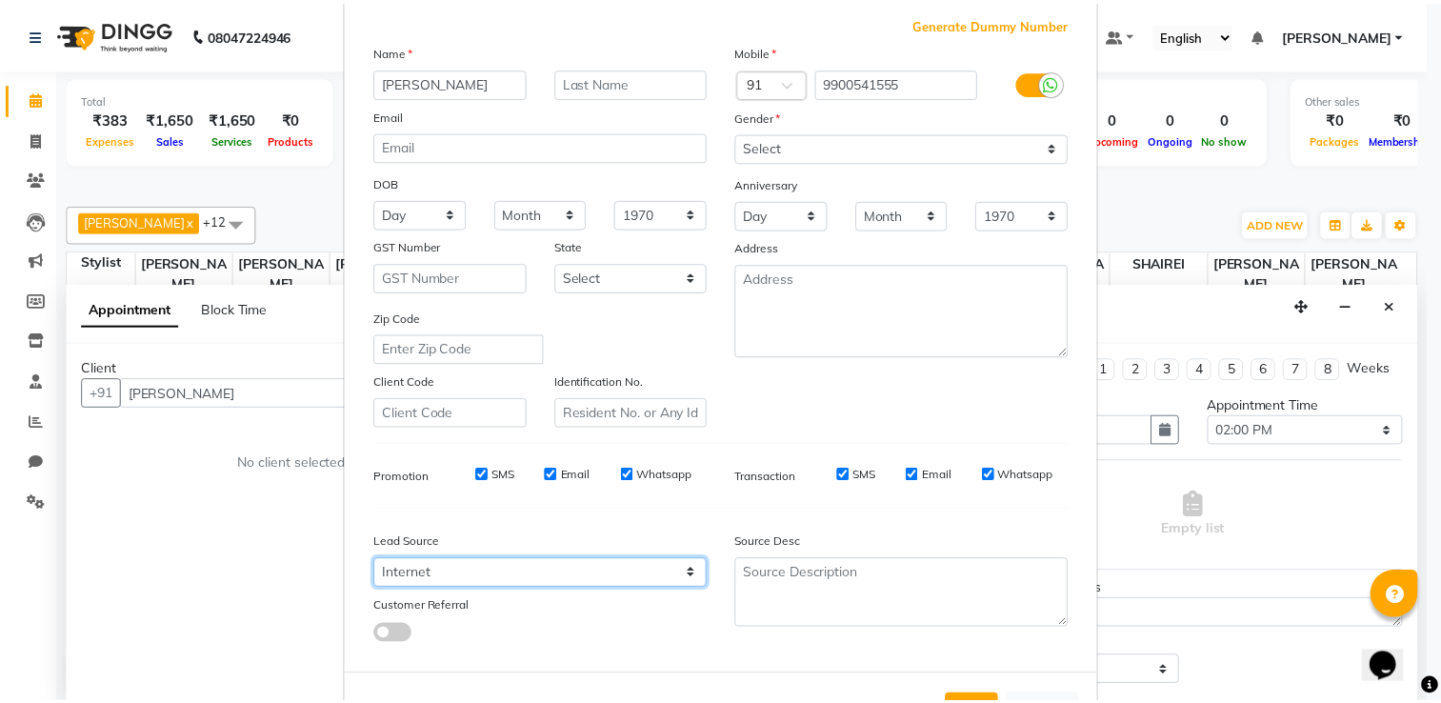
scroll to position [185, 0]
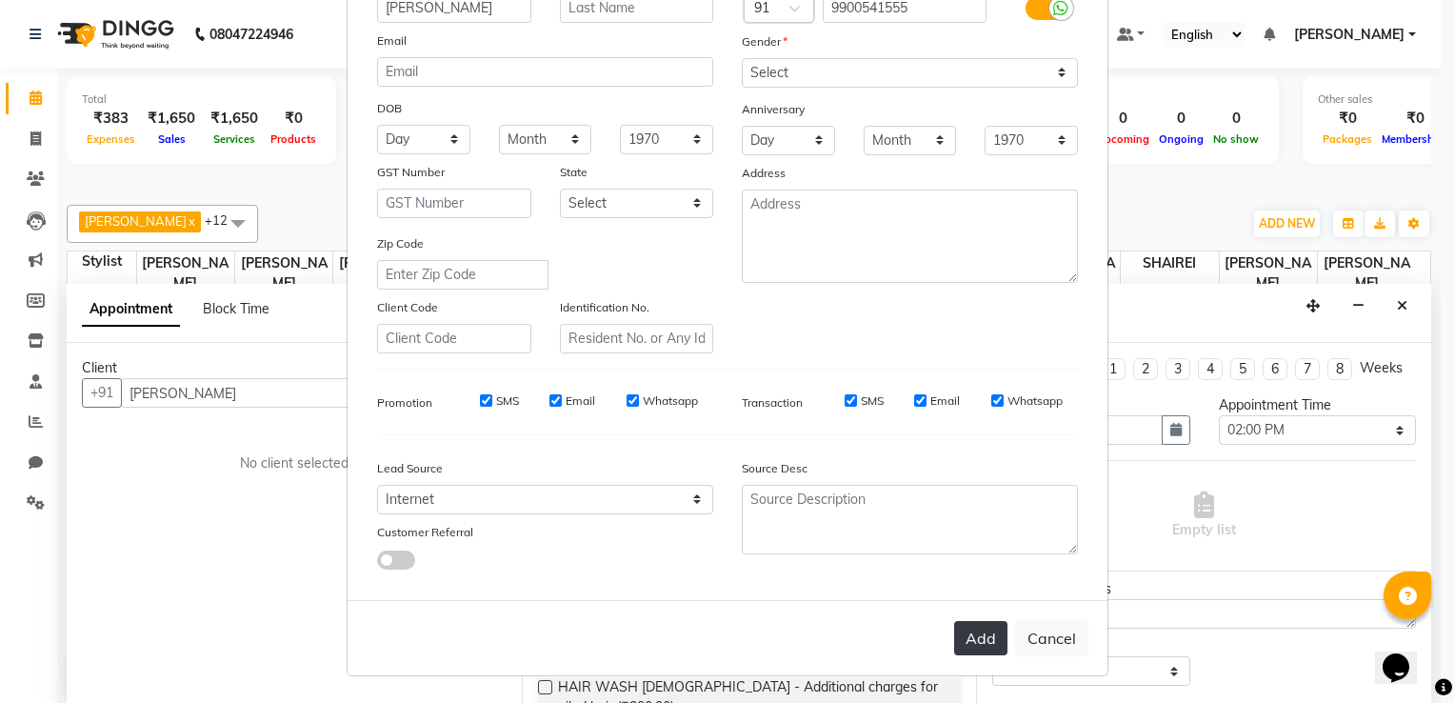
click at [966, 651] on button "Add" at bounding box center [980, 638] width 53 height 34
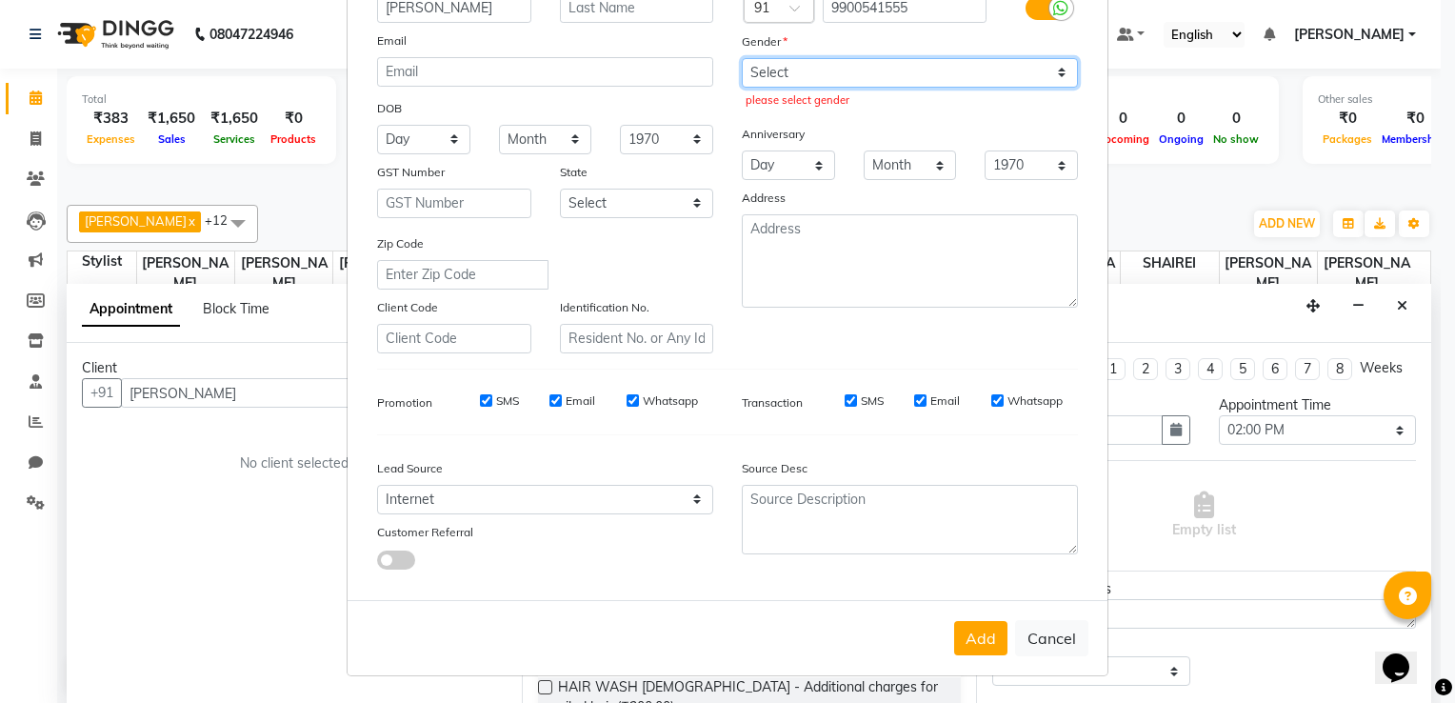
click at [742, 67] on select "Select Male Female Other Prefer Not To Say" at bounding box center [910, 73] width 336 height 30
select select "male"
click at [742, 58] on select "Select Male Female Other Prefer Not To Say" at bounding box center [910, 73] width 336 height 30
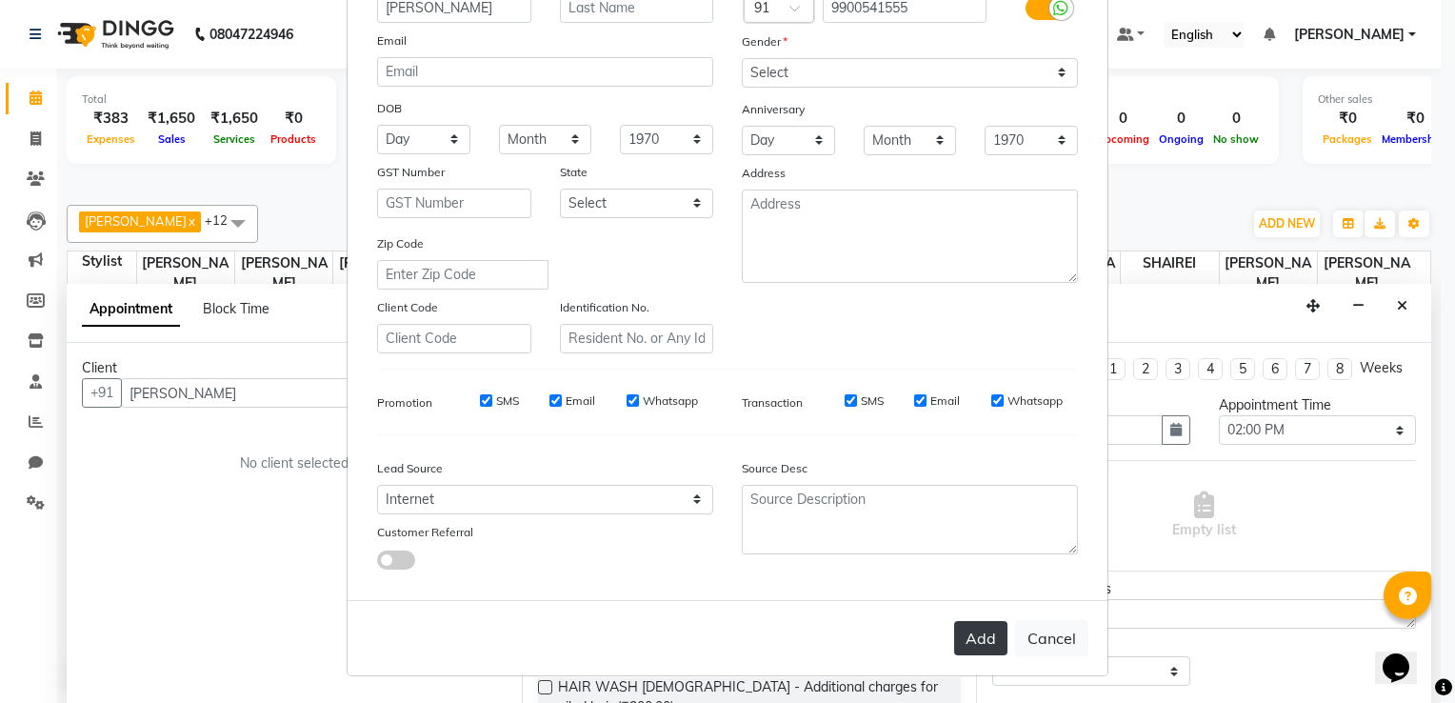
click at [982, 629] on button "Add" at bounding box center [980, 638] width 53 height 34
type input "9900541555"
select select
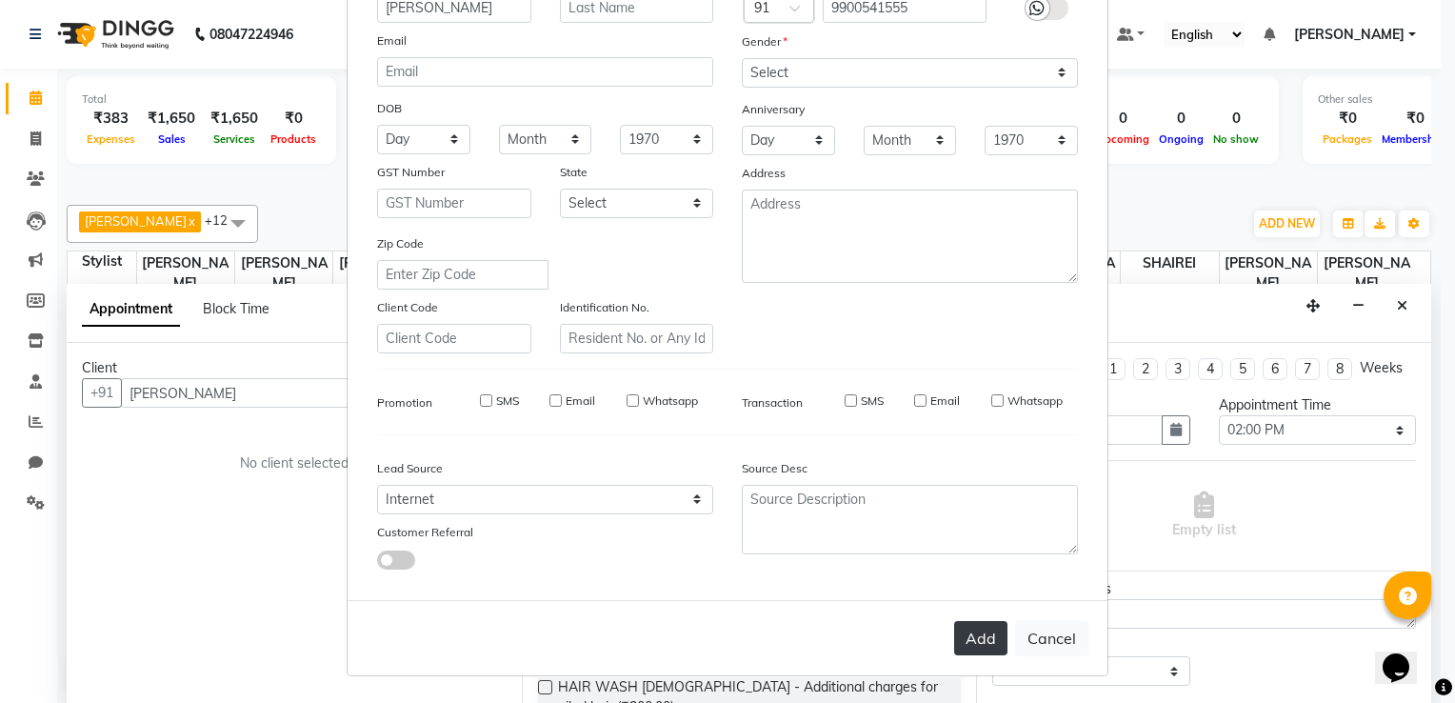
select select
checkbox input "false"
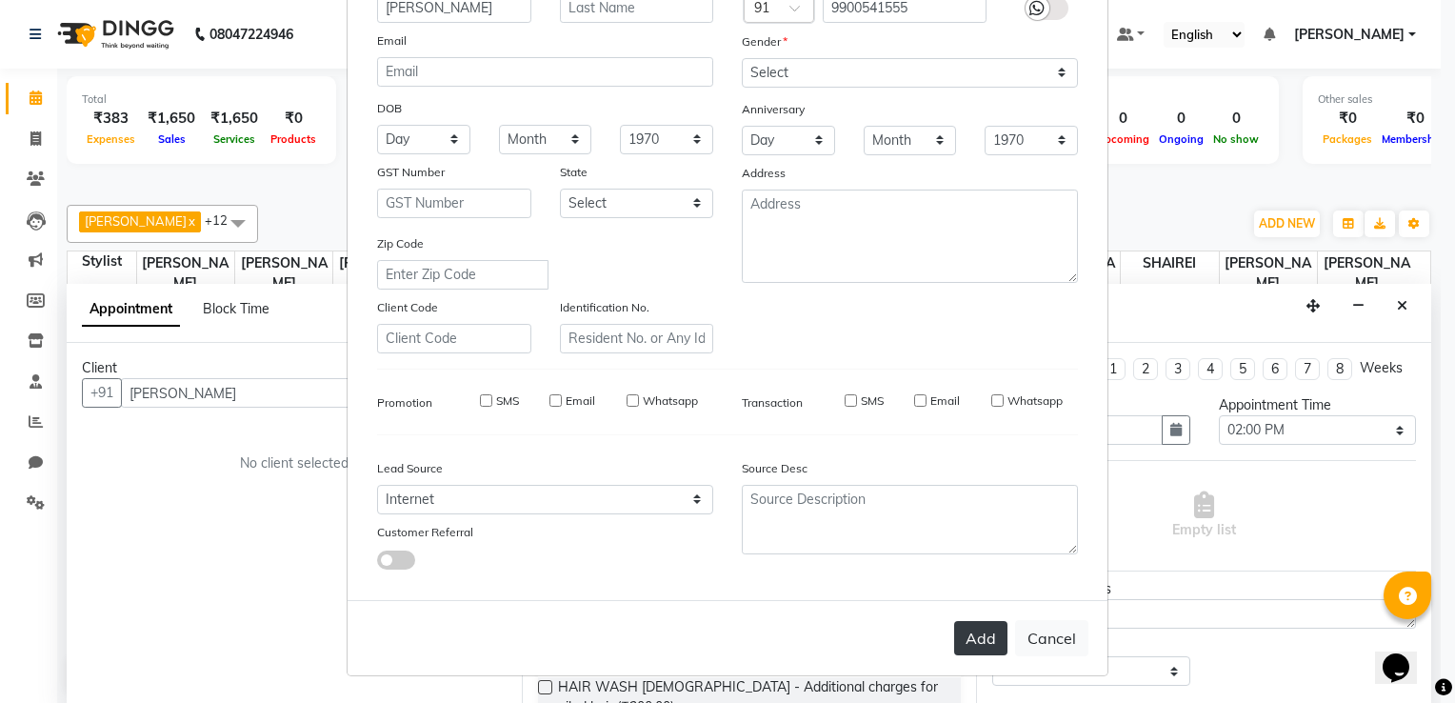
checkbox input "false"
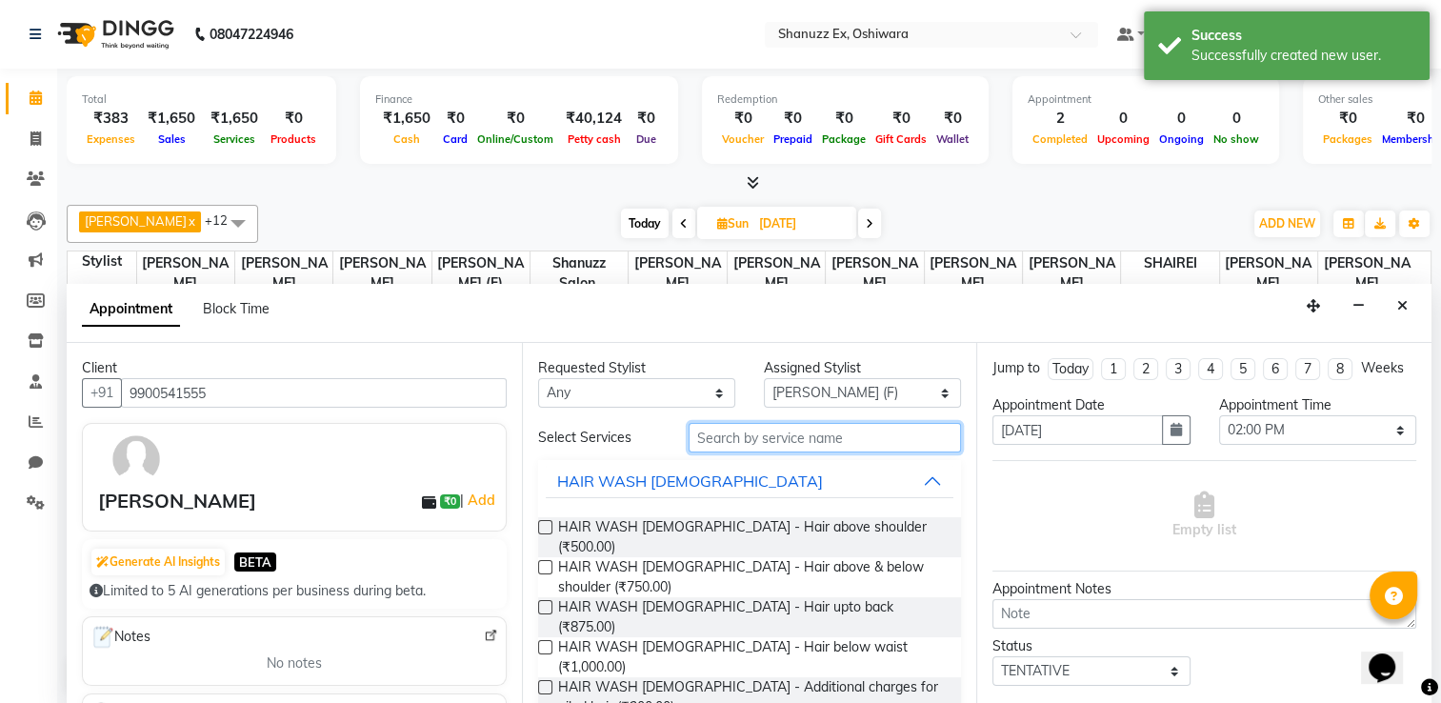
click at [818, 427] on input "text" at bounding box center [824, 438] width 272 height 30
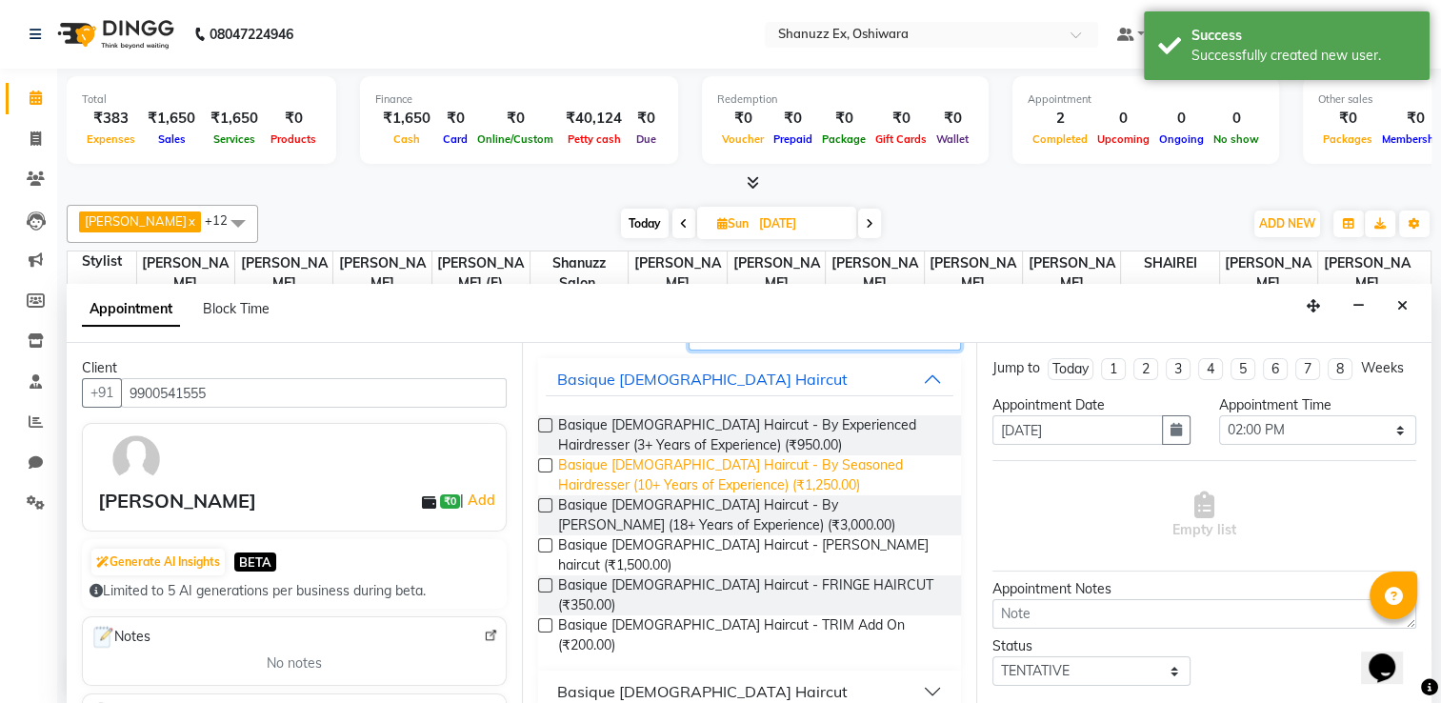
scroll to position [116, 0]
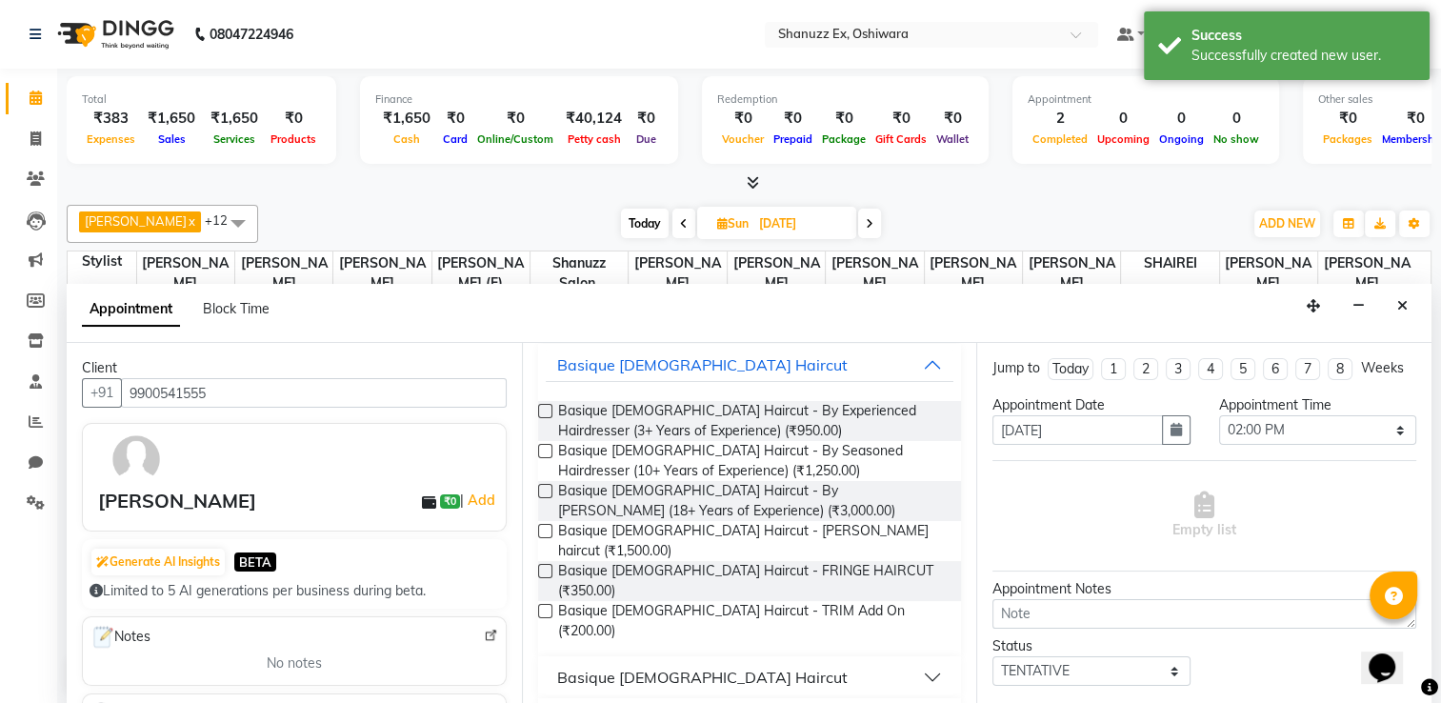
type input "CUT"
click at [577, 666] on div "Basique MALE Haircut" at bounding box center [702, 677] width 290 height 23
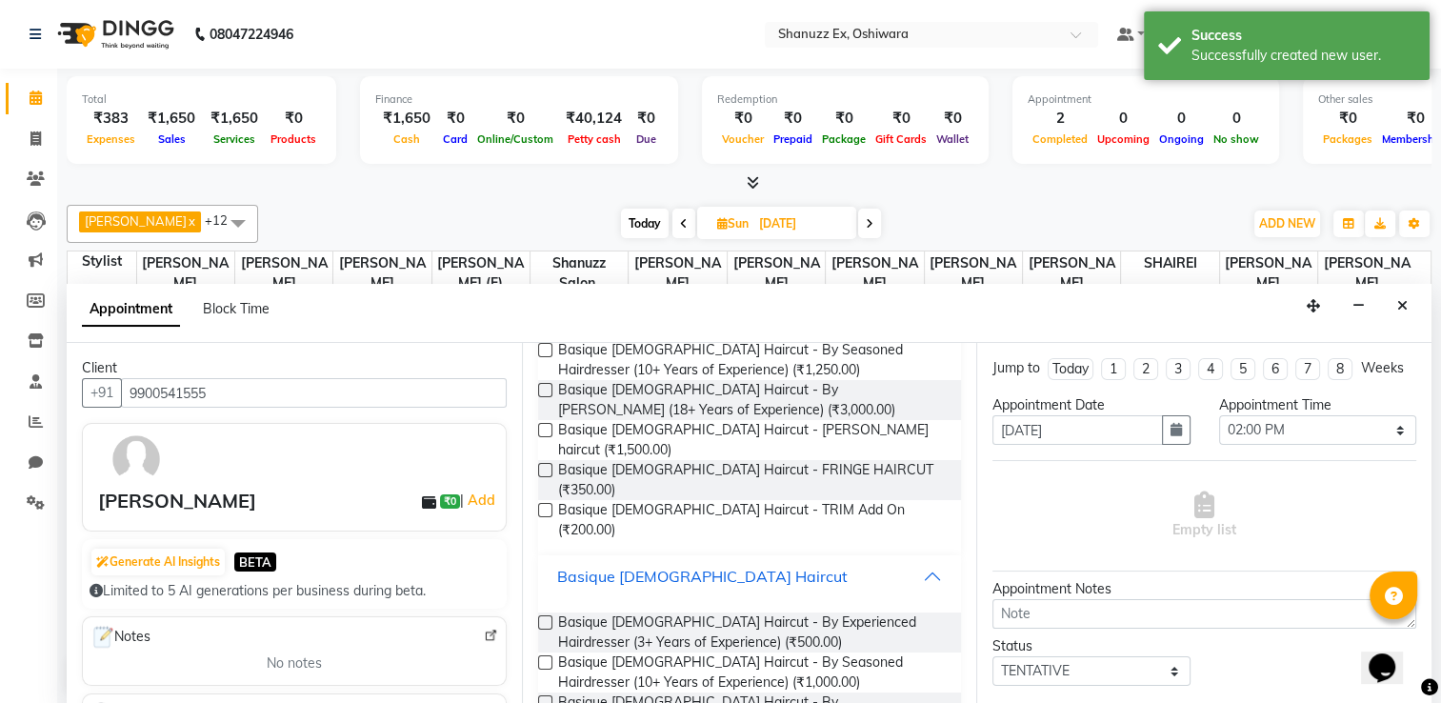
scroll to position [267, 0]
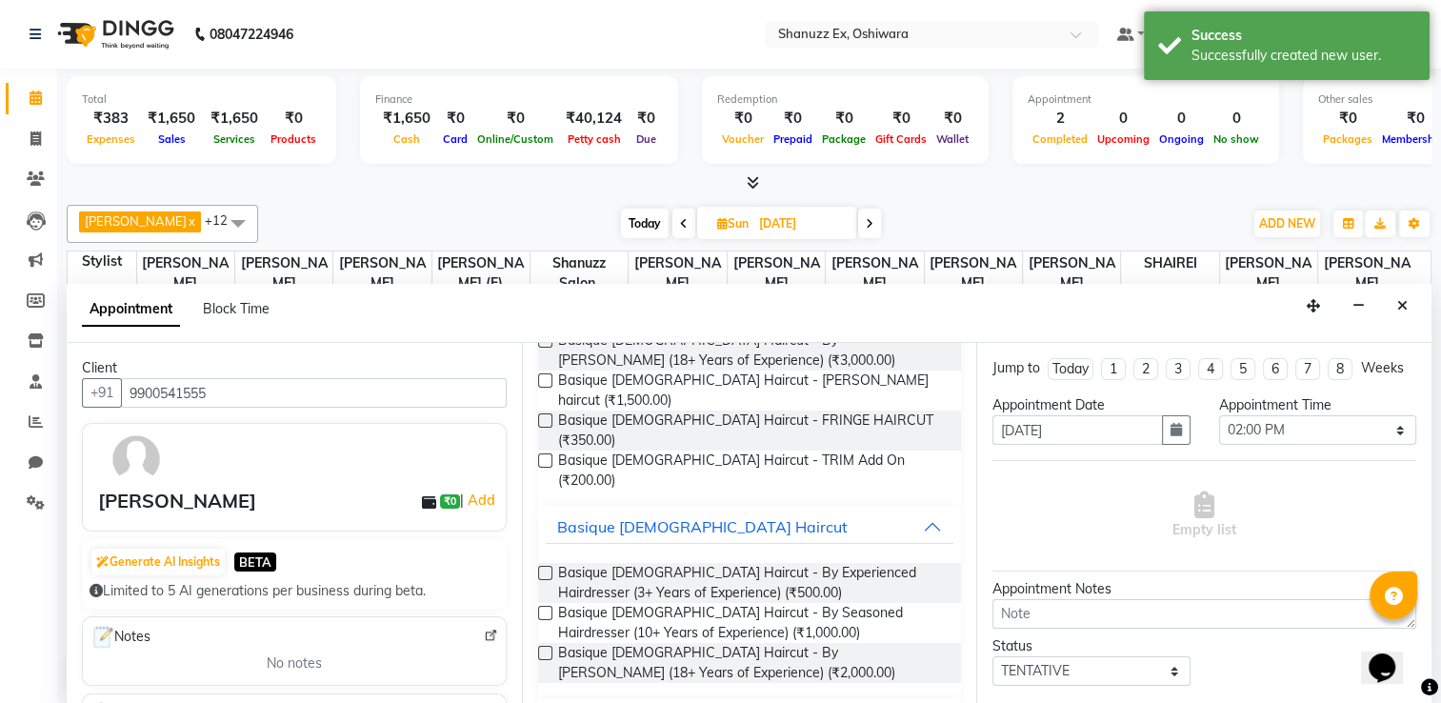
click at [539, 646] on label at bounding box center [545, 653] width 14 height 14
click at [539, 648] on input "checkbox" at bounding box center [544, 654] width 12 height 12
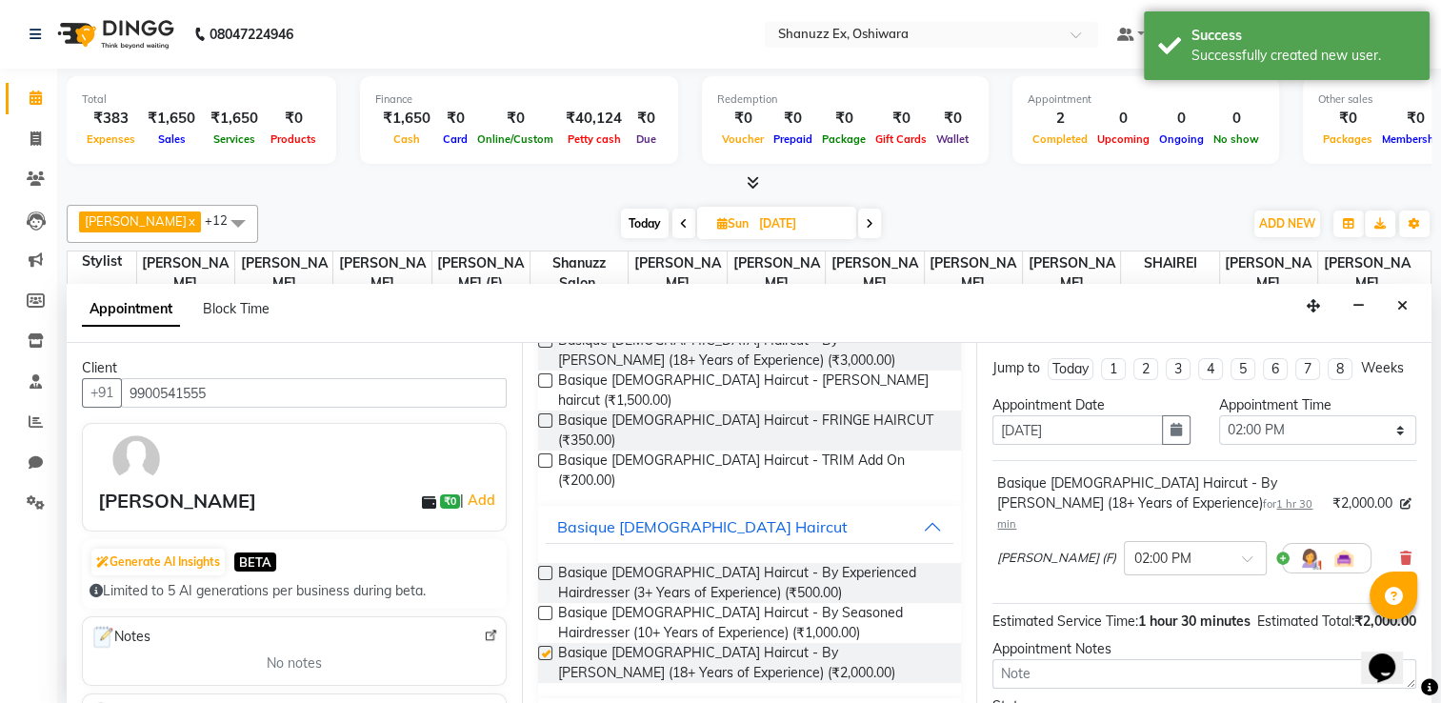
checkbox input "false"
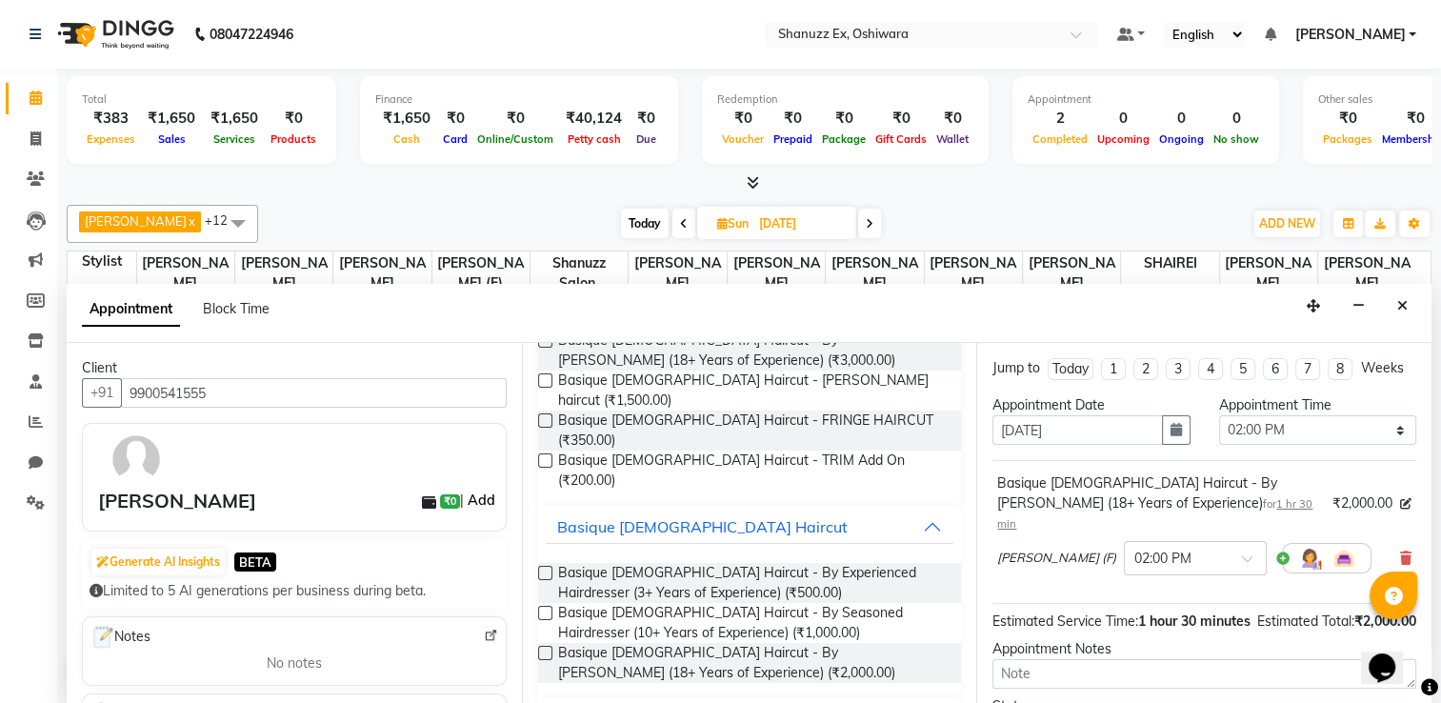
click at [469, 489] on link "Add" at bounding box center [480, 499] width 33 height 23
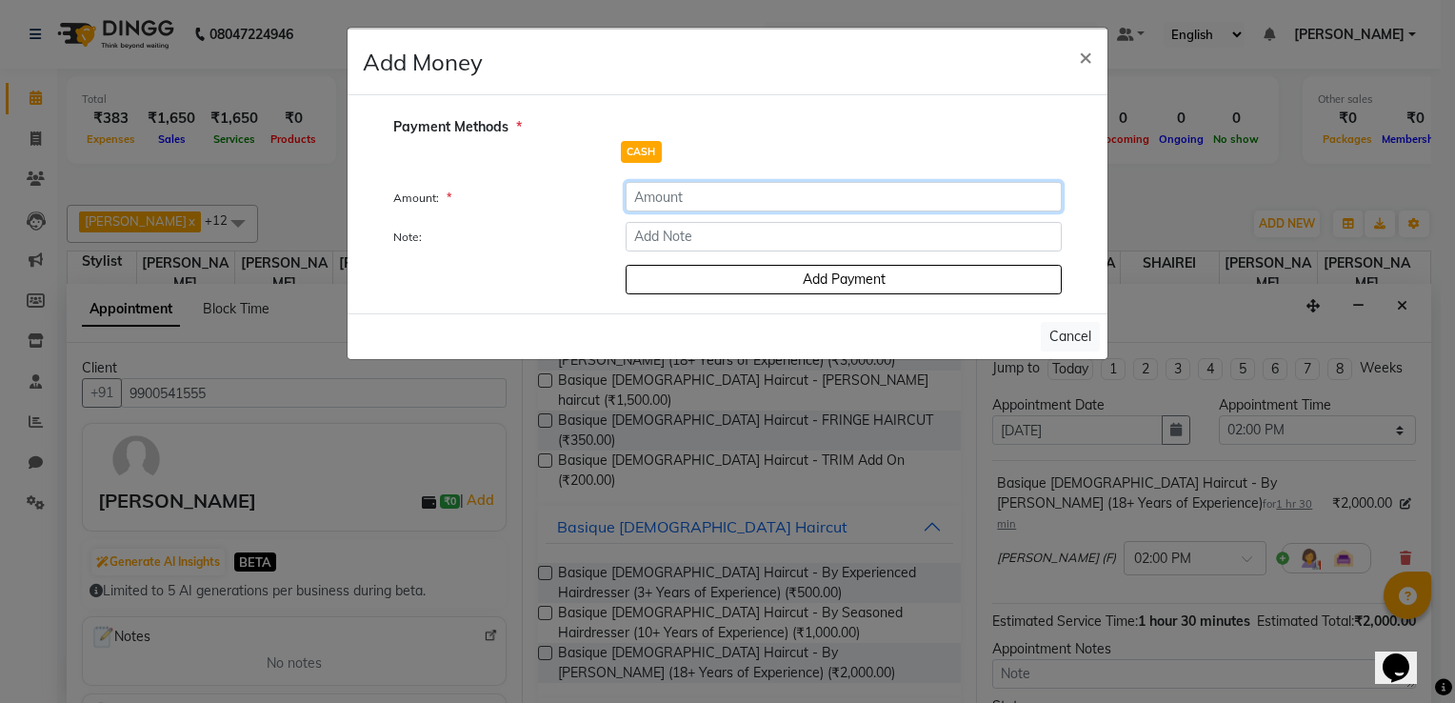
click at [773, 202] on input "number" at bounding box center [844, 197] width 436 height 30
click at [1089, 51] on span "×" at bounding box center [1085, 56] width 13 height 29
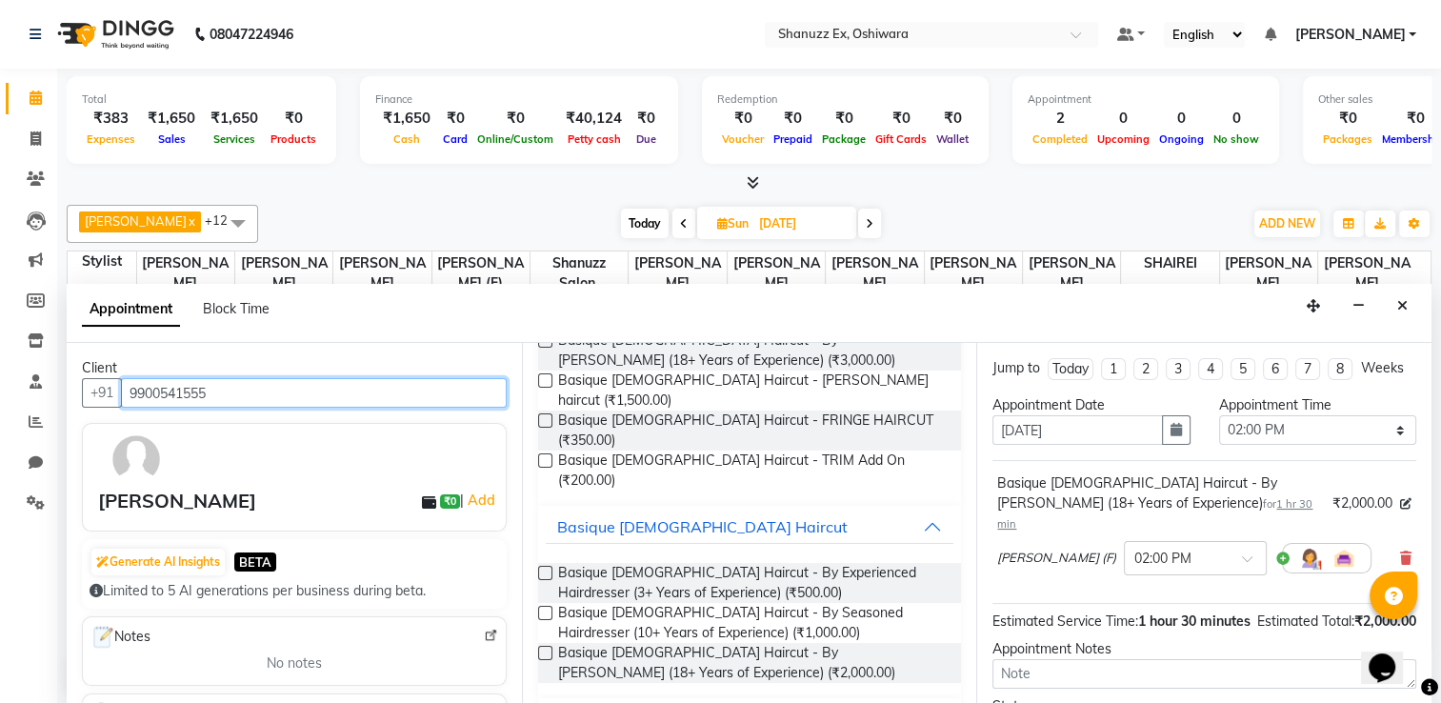
click at [131, 384] on input "9900541555" at bounding box center [314, 393] width 386 height 30
click at [1400, 299] on icon "Close" at bounding box center [1402, 305] width 10 height 13
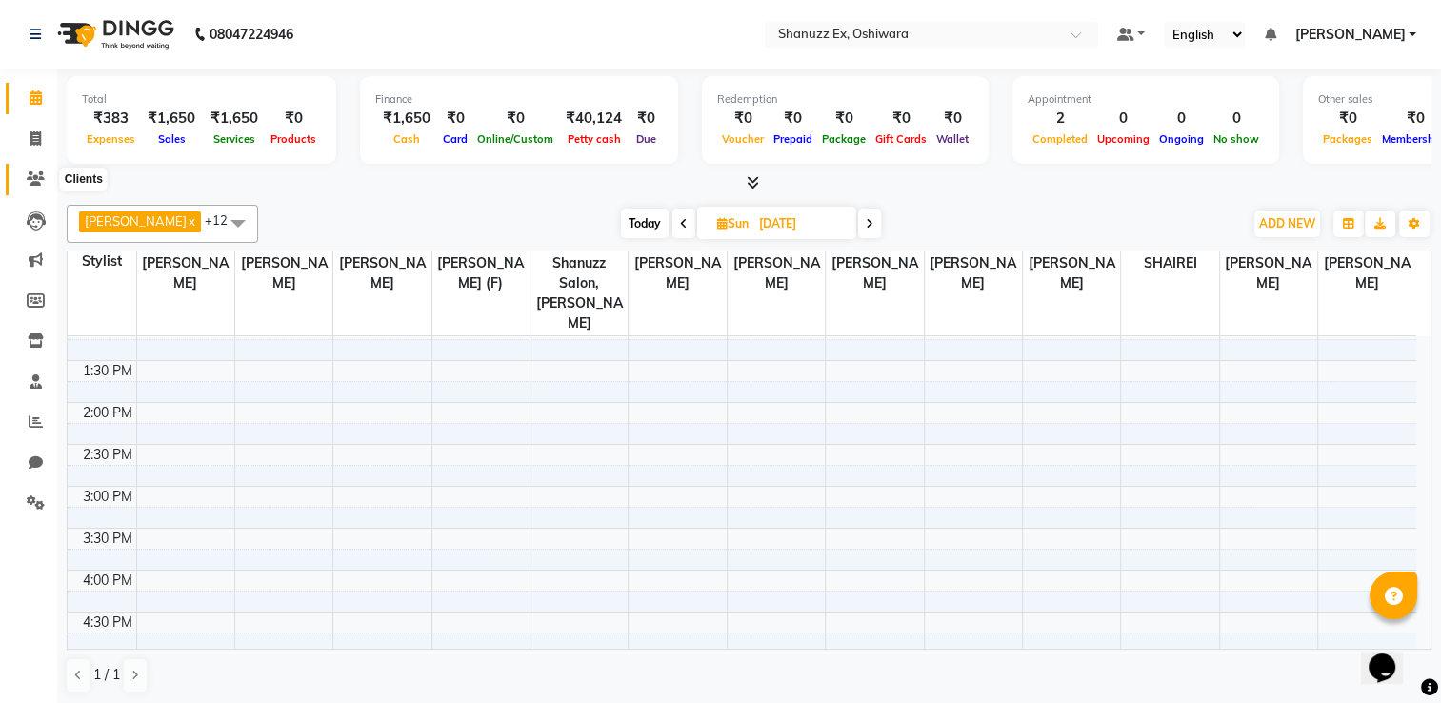
click at [33, 181] on icon at bounding box center [36, 178] width 18 height 14
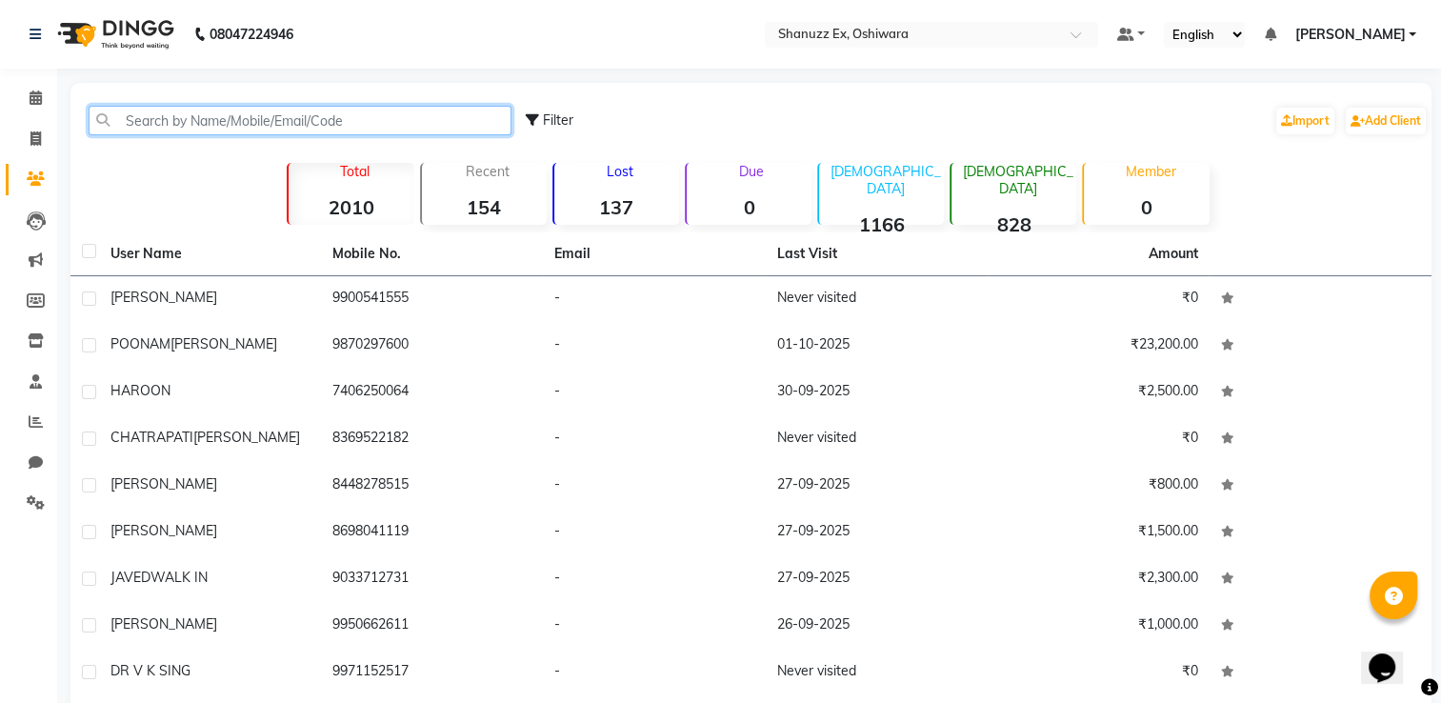
click at [197, 113] on input "text" at bounding box center [300, 121] width 423 height 30
paste input "9324412340"
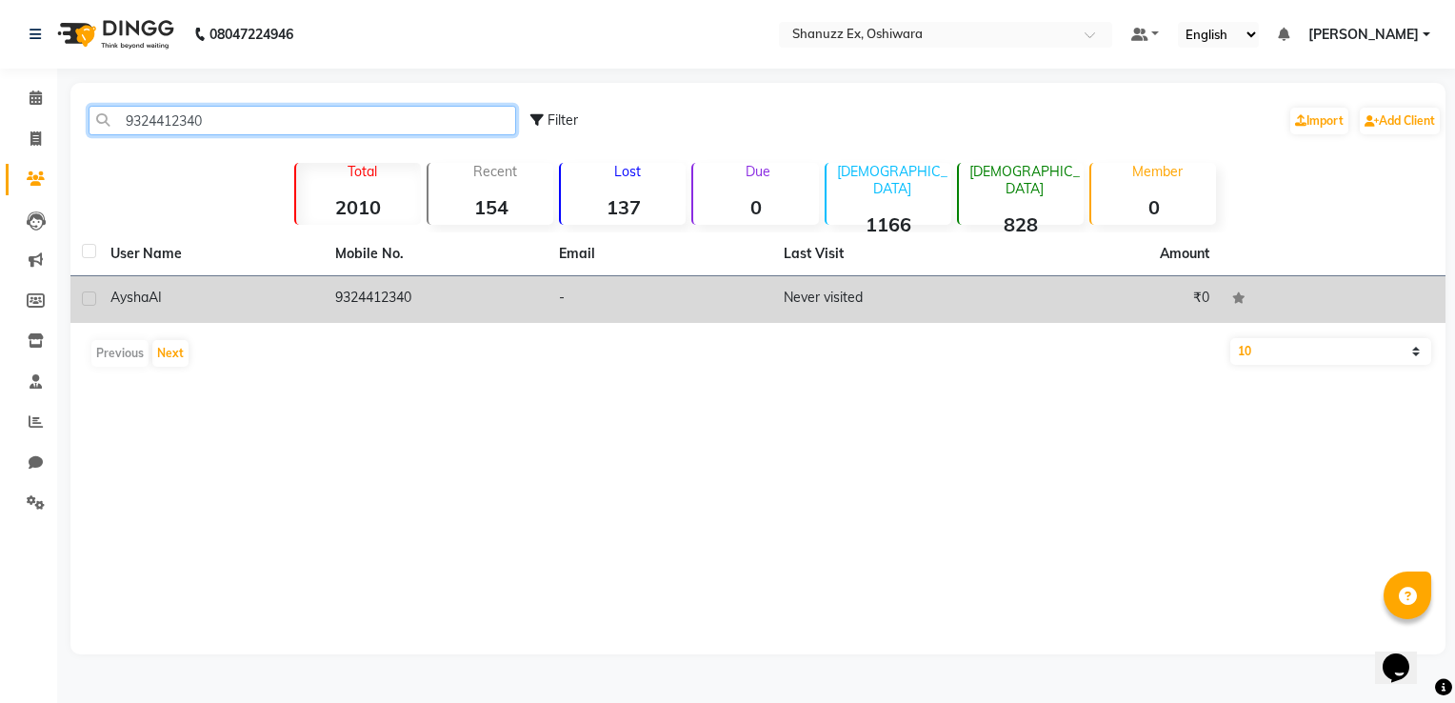
type input "9324412340"
click at [248, 312] on td "Aysha AI" at bounding box center [211, 299] width 225 height 47
